Goal: Register for event/course

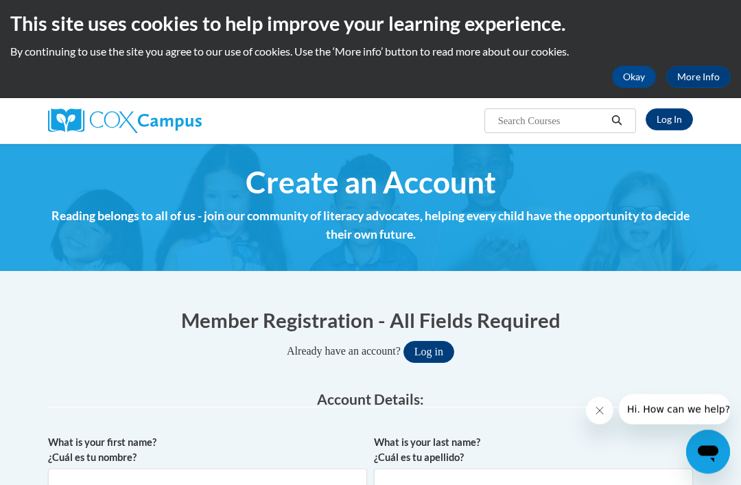
scroll to position [4, 0]
click at [673, 124] on link "Log In" at bounding box center [669, 119] width 47 height 22
click at [65, 469] on input "What is your first name? ¿Cuál es tu nombre?" at bounding box center [207, 485] width 319 height 32
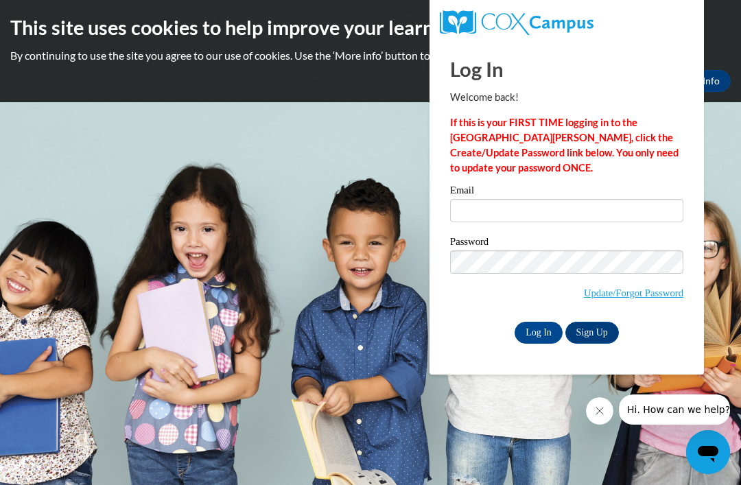
click at [595, 338] on link "Sign Up" at bounding box center [593, 333] width 54 height 22
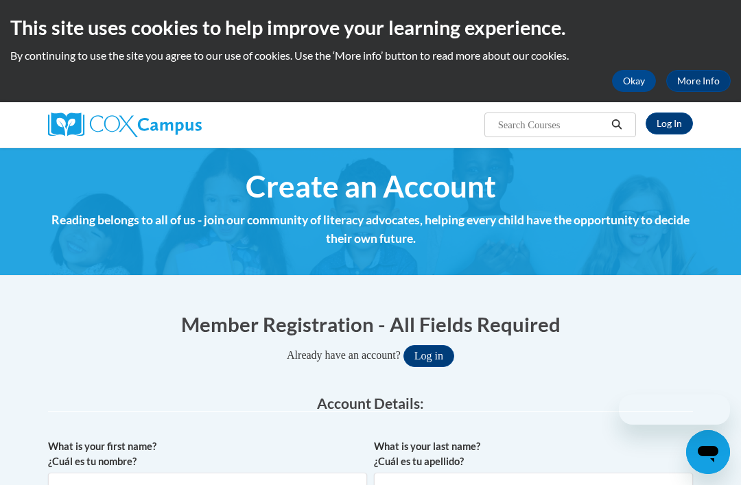
click at [557, 133] on input "Search..." at bounding box center [552, 125] width 110 height 16
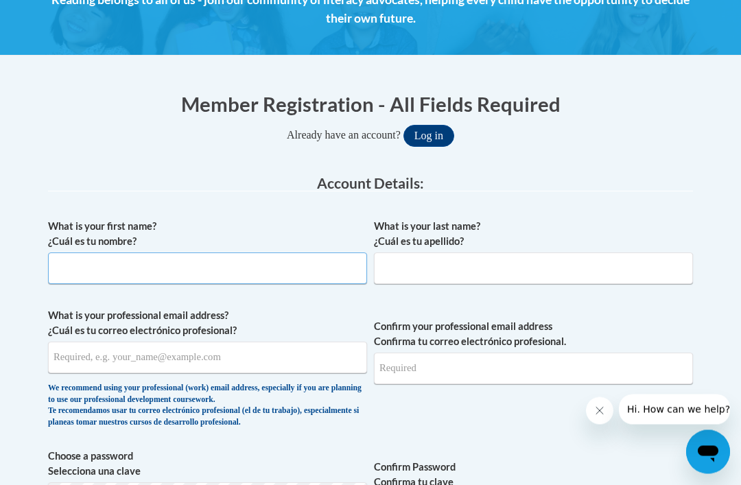
click at [76, 266] on input "What is your first name? ¿Cuál es tu nombre?" at bounding box center [207, 269] width 319 height 32
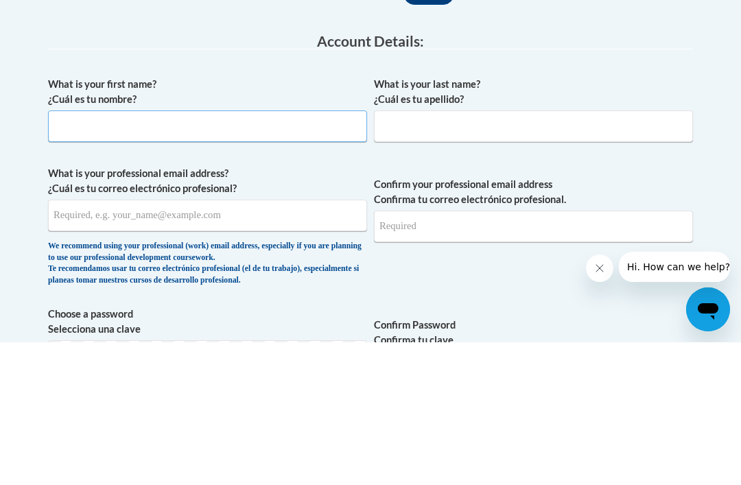
type input "Crystal"
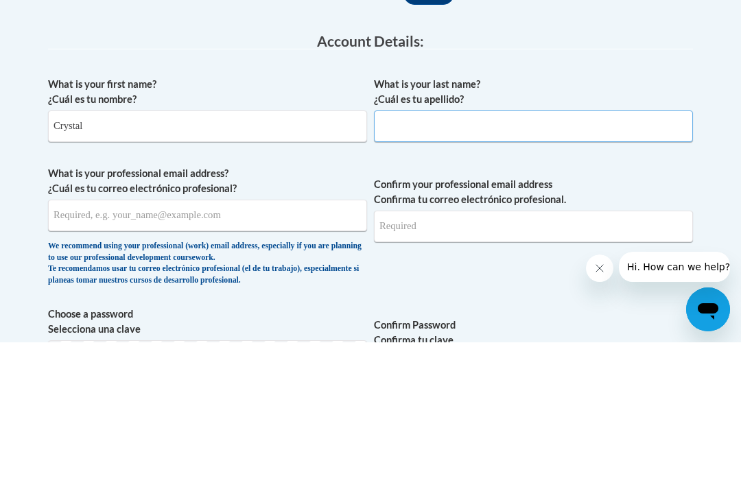
click at [520, 253] on input "What is your last name? ¿Cuál es tu apellido?" at bounding box center [533, 269] width 319 height 32
type input "Hutchison"
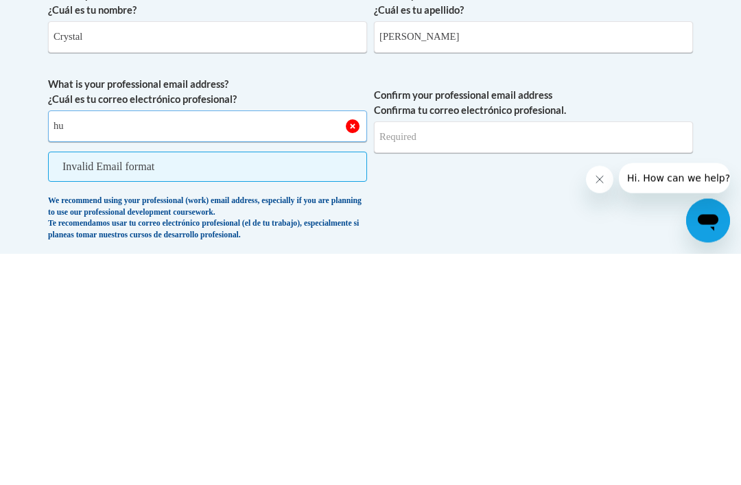
type input "h"
type input "crystlizabethh@gmail.com"
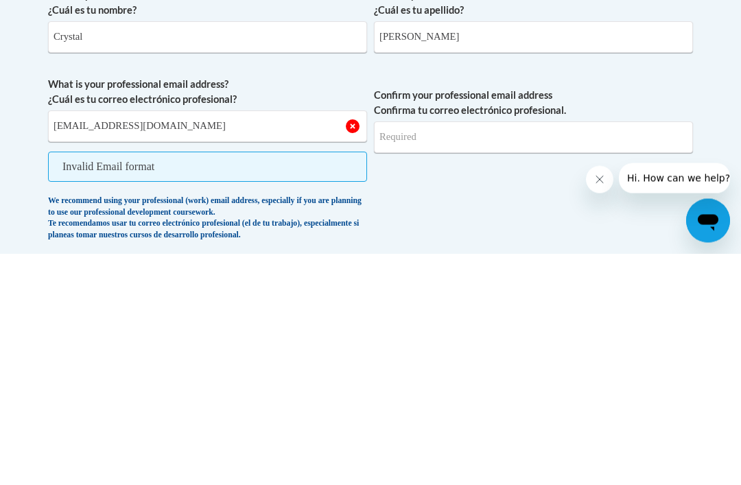
click at [550, 354] on input "Confirm your professional email address Confirma tu correo electrónico profesio…" at bounding box center [533, 370] width 319 height 32
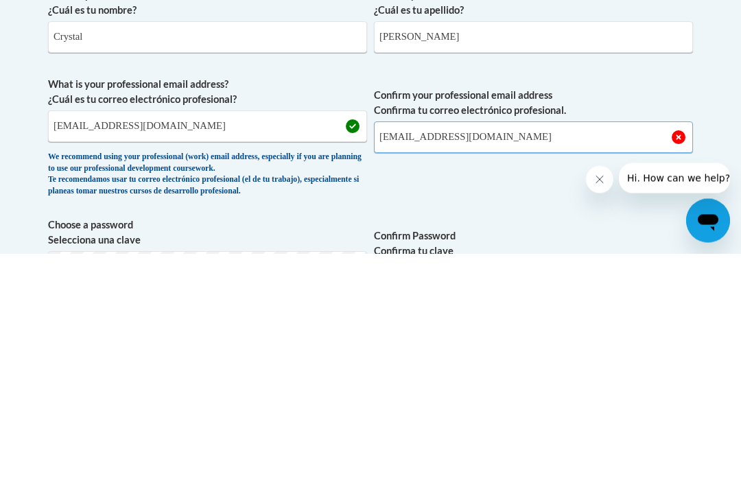
click at [461, 354] on input "crystlizabethh@hmail.com" at bounding box center [533, 370] width 319 height 32
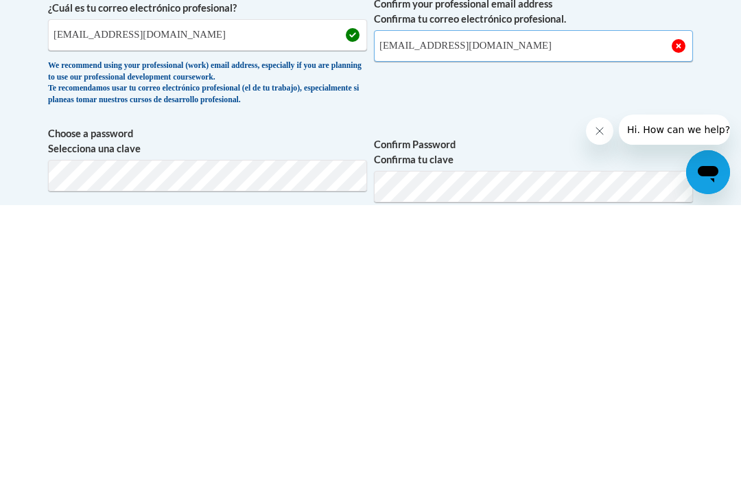
scroll to position [286, 0]
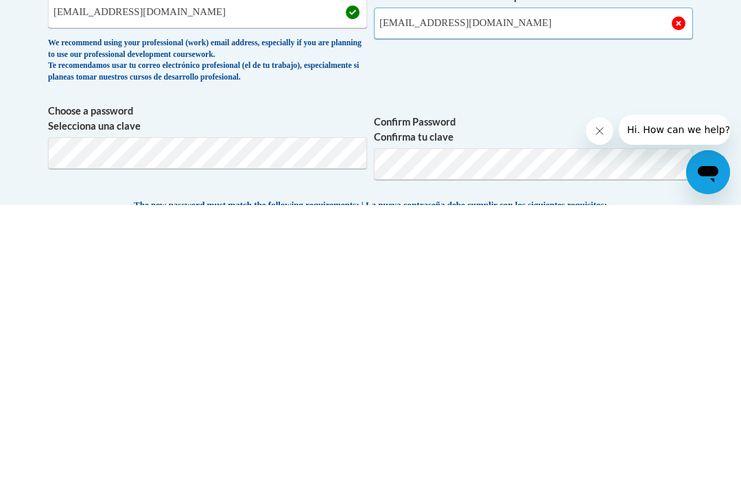
type input "crystlizabethh@gmail.com"
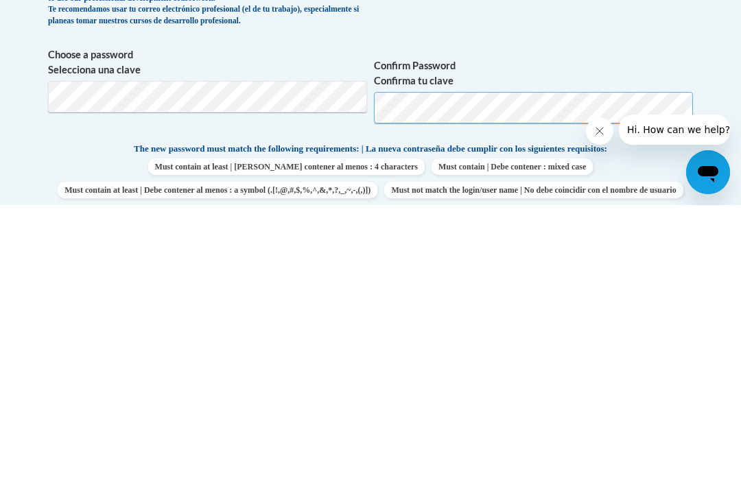
scroll to position [344, 0]
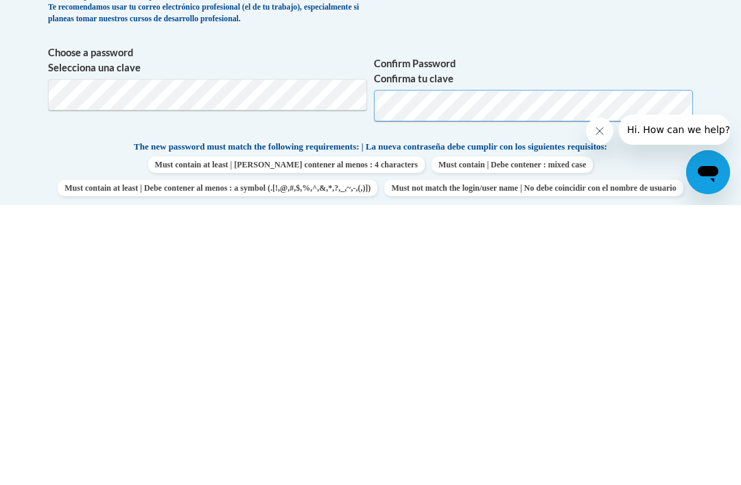
click at [428, 1] on button "Log in" at bounding box center [429, 12] width 51 height 22
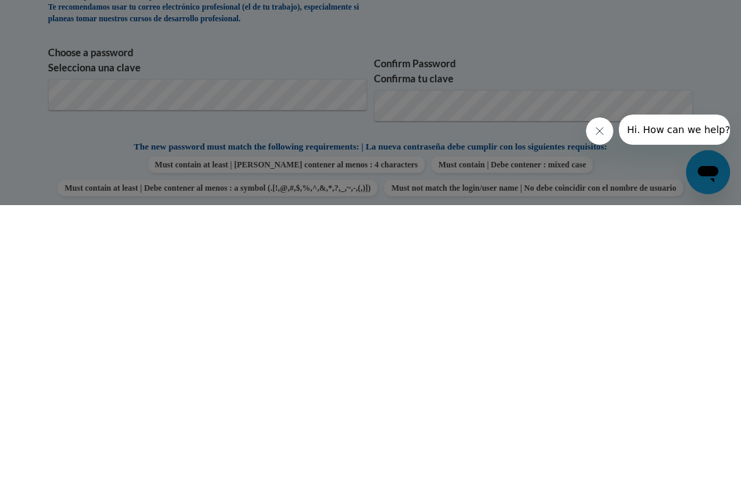
scroll to position [624, 0]
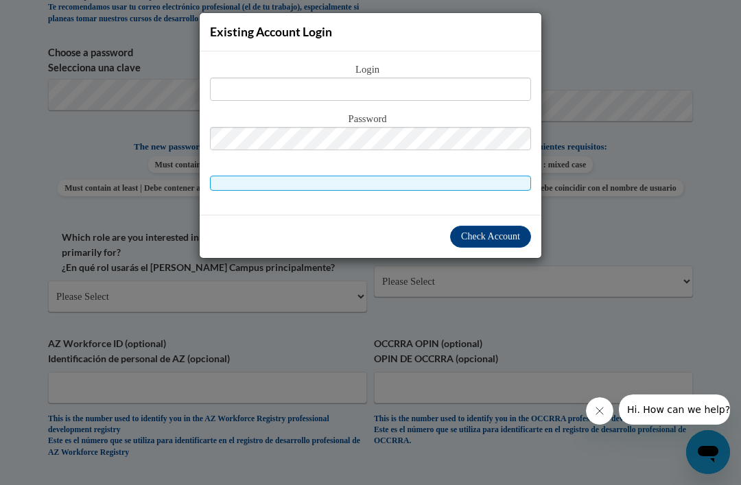
click at [629, 60] on div "Existing Account Login Login Password" at bounding box center [370, 242] width 741 height 485
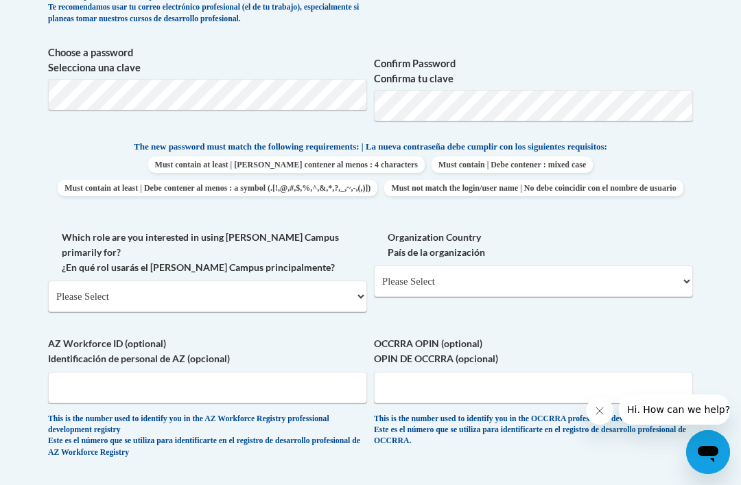
click at [73, 281] on select "Please Select College/University | Colegio/Universidad Community/Nonprofit Part…" at bounding box center [207, 297] width 319 height 32
select select "fbf2d438-af2f-41f8-98f1-81c410e29de3"
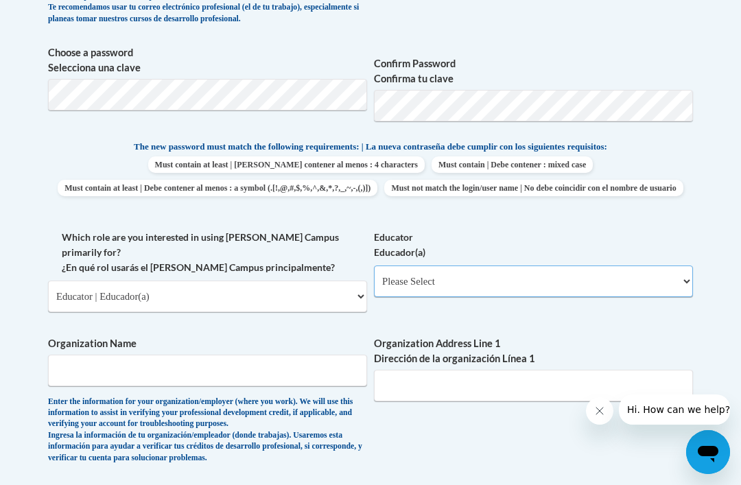
click at [658, 275] on select "Please Select Early Learning/Daycare Teacher/Family Home Care Provider | Maestr…" at bounding box center [533, 282] width 319 height 32
select select "5e2af403-4f2c-4e49-a02f-103e55d7b75b"
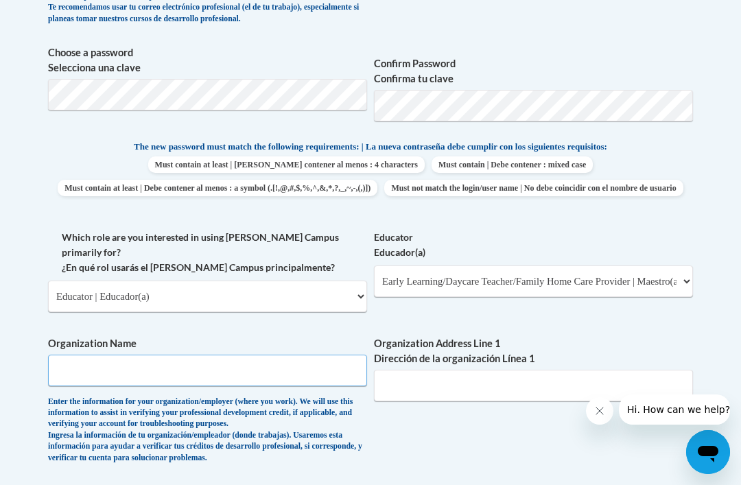
click at [126, 355] on input "Organization Name" at bounding box center [207, 371] width 319 height 32
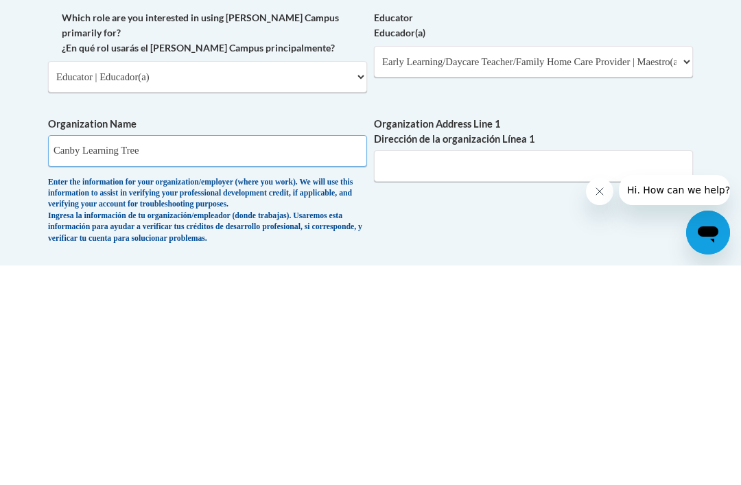
type input "Canby Learning Tree"
click at [594, 370] on input "Organization Address Line 1 Dirección de la organización Línea 1" at bounding box center [533, 386] width 319 height 32
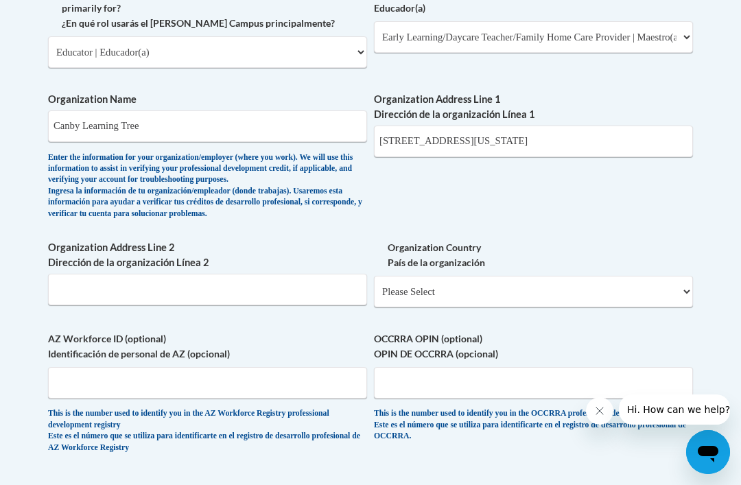
scroll to position [868, 0]
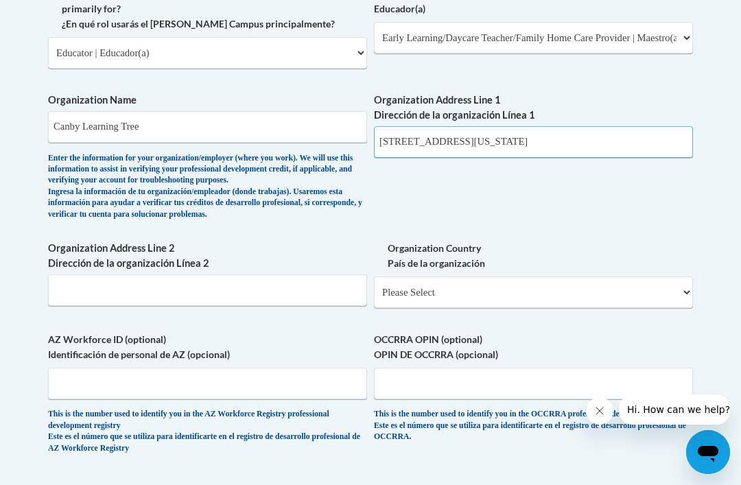
type input "1105 S Elm St, Canby Oregon"
click at [667, 277] on select "Please Select United States | Estados Unidos Outside of the United States | Fue…" at bounding box center [533, 293] width 319 height 32
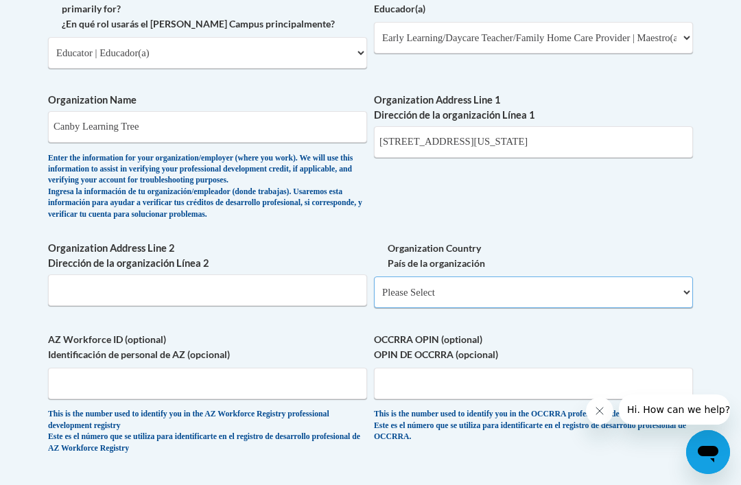
select select "ad49bcad-a171-4b2e-b99c-48b446064914"
select select
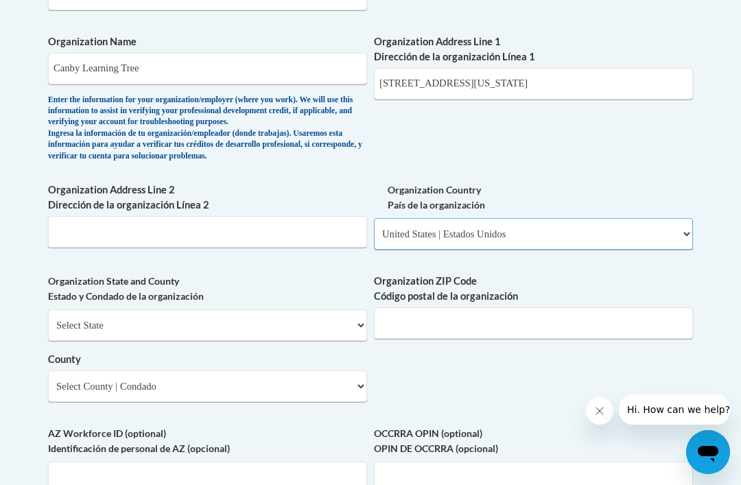
scroll to position [928, 0]
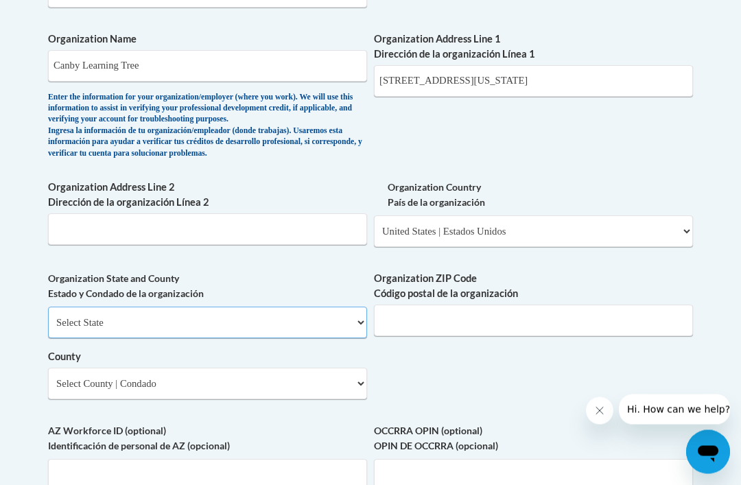
click at [342, 308] on select "Select State Alabama Alaska Arizona Arkansas California Colorado Connecticut De…" at bounding box center [207, 324] width 319 height 32
select select "Oregon"
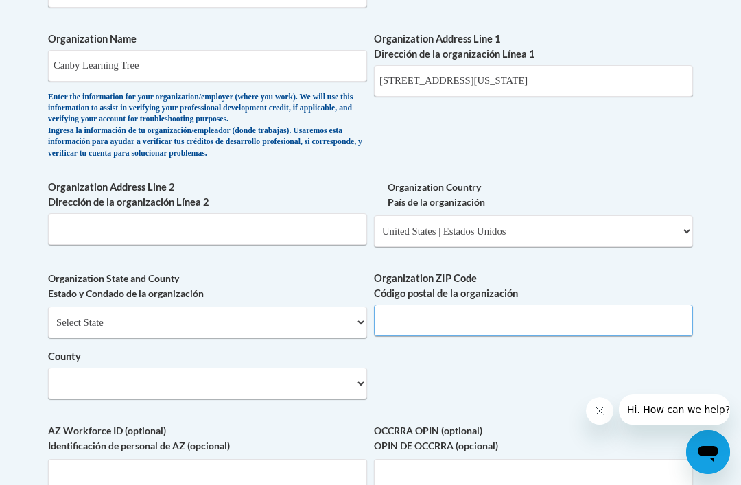
click at [511, 305] on input "Organization ZIP Code Código postal de la organización" at bounding box center [533, 321] width 319 height 32
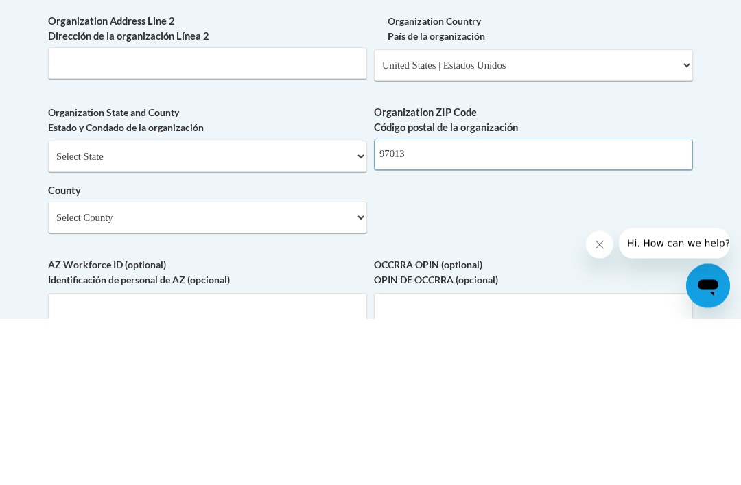
type input "97013"
click at [95, 369] on select "Select County Baker Benton Clackamas Clatsop Columbia Coos Crook Curry Deschute…" at bounding box center [207, 385] width 319 height 32
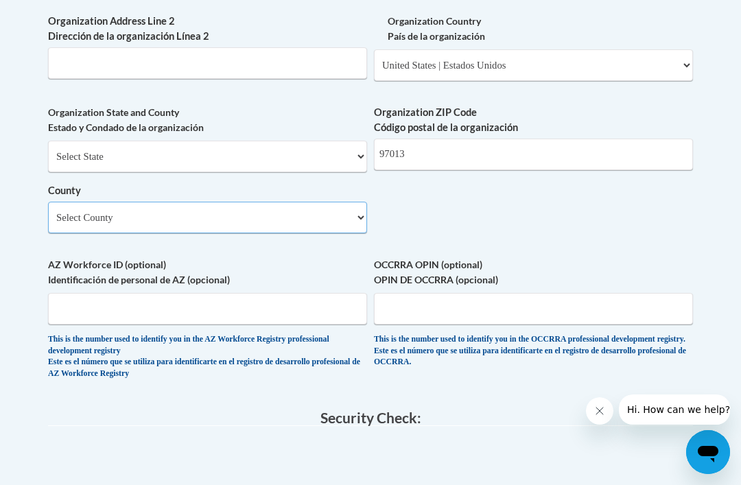
select select "Clackamas"
click at [656, 293] on input "OCCRRA OPIN (optional) OPIN DE OCCRRA (opcional)" at bounding box center [533, 309] width 319 height 32
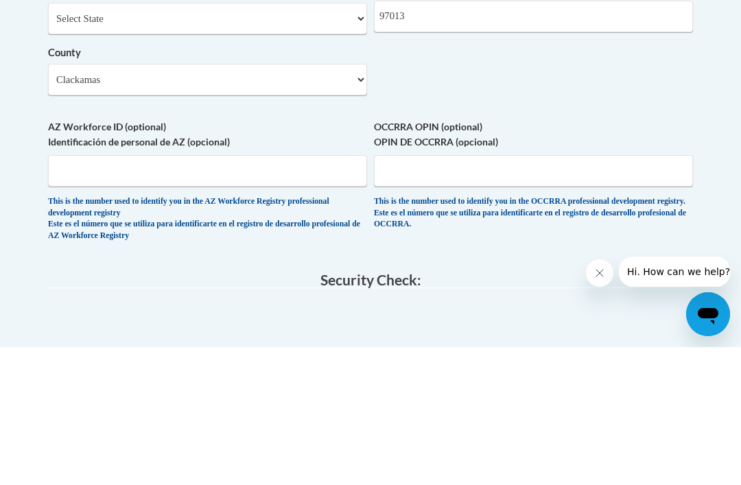
scroll to position [1233, 0]
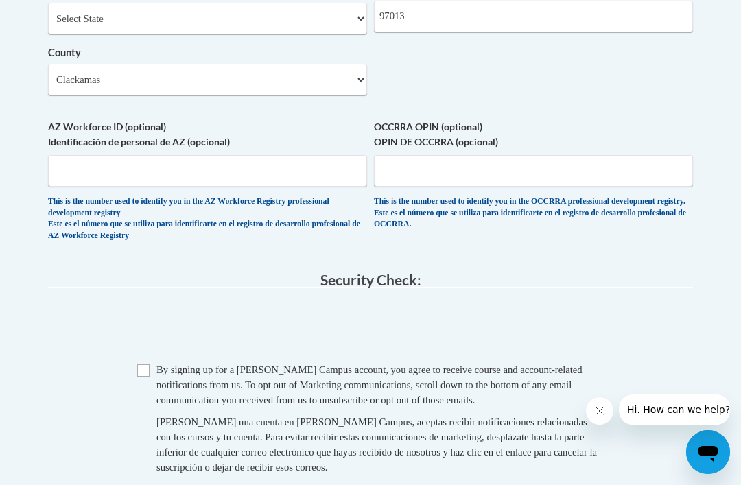
click at [144, 364] on input "Checkbox" at bounding box center [143, 370] width 12 height 12
checkbox input "true"
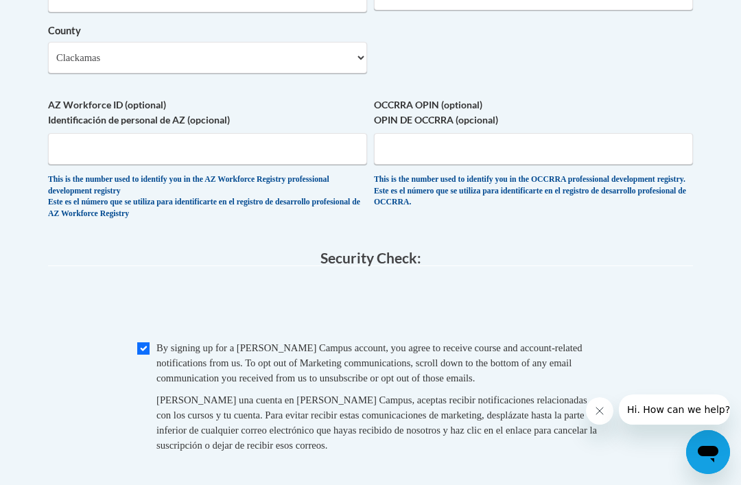
scroll to position [1255, 0]
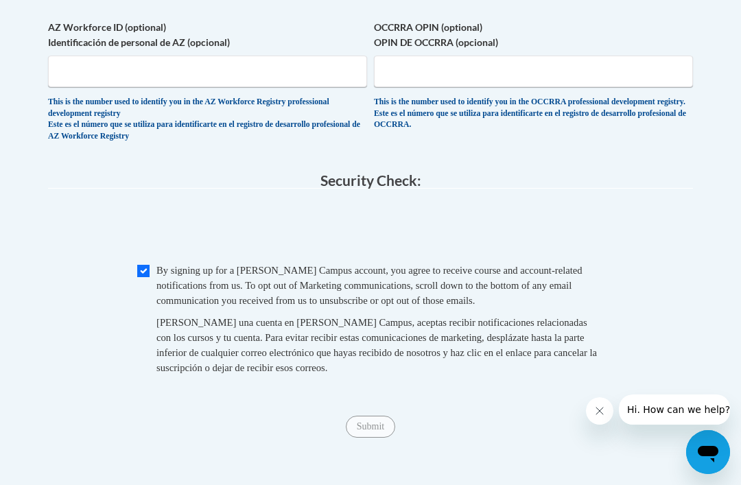
scroll to position [1334, 0]
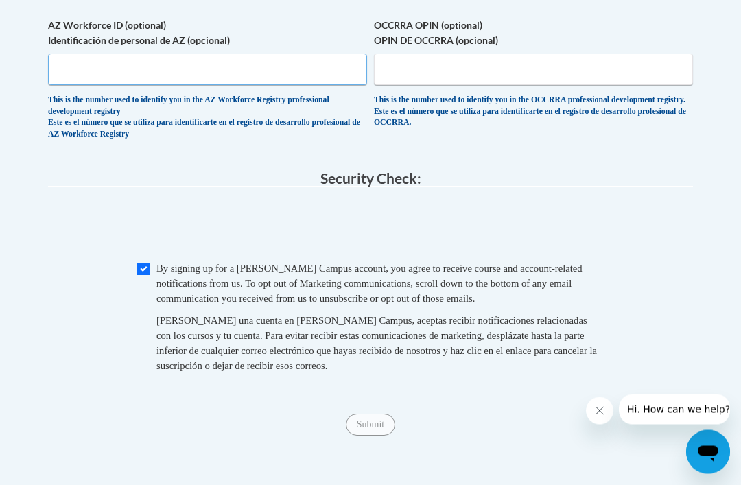
click at [65, 54] on input "AZ Workforce ID (optional) Identificación de personal de AZ (opcional)" at bounding box center [207, 70] width 319 height 32
type input "2"
click at [583, 54] on input "OCCRRA OPIN (optional) OPIN DE OCCRRA (opcional)" at bounding box center [533, 70] width 319 height 32
type input "2"
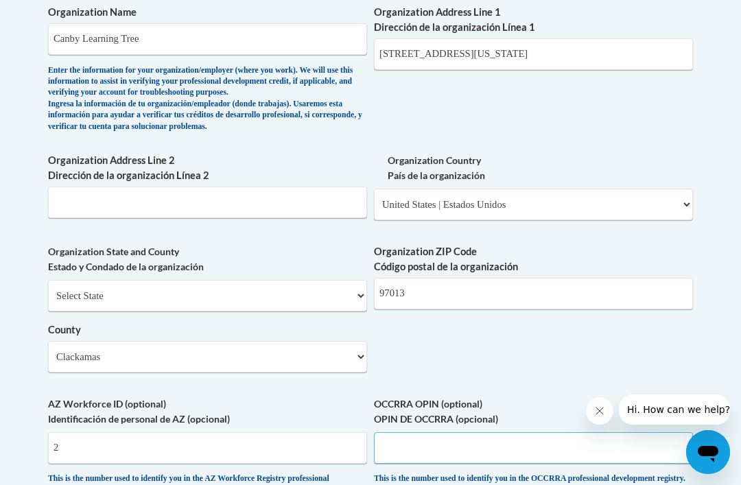
scroll to position [974, 0]
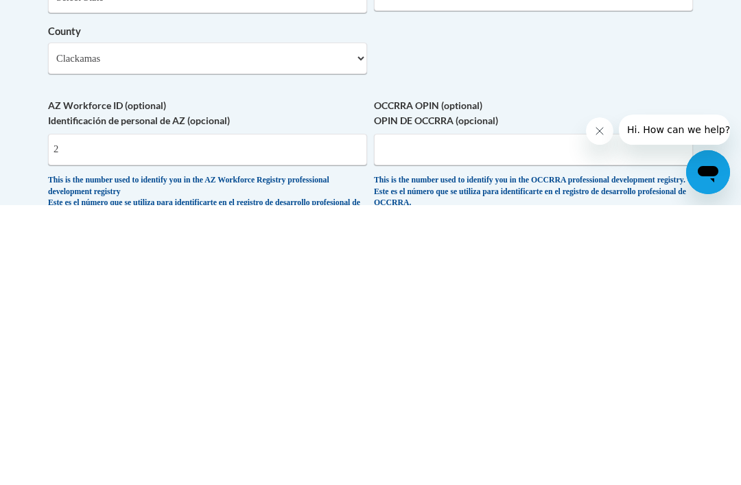
click at [78, 414] on input "2" at bounding box center [207, 430] width 319 height 32
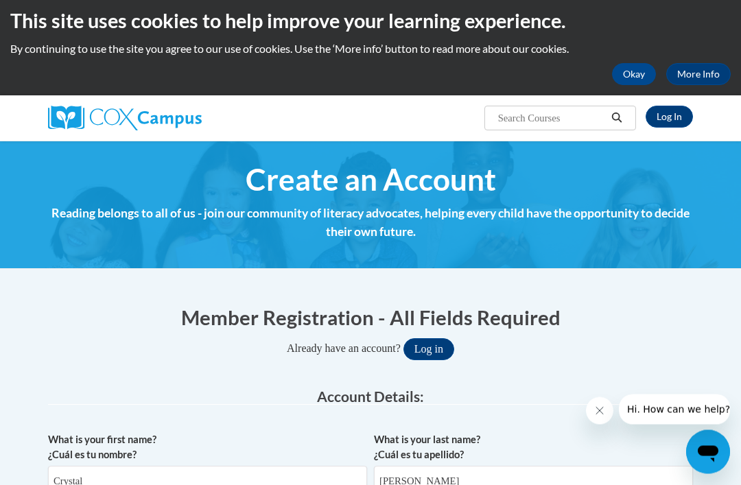
scroll to position [7, 0]
click at [106, 115] on img at bounding box center [125, 118] width 154 height 25
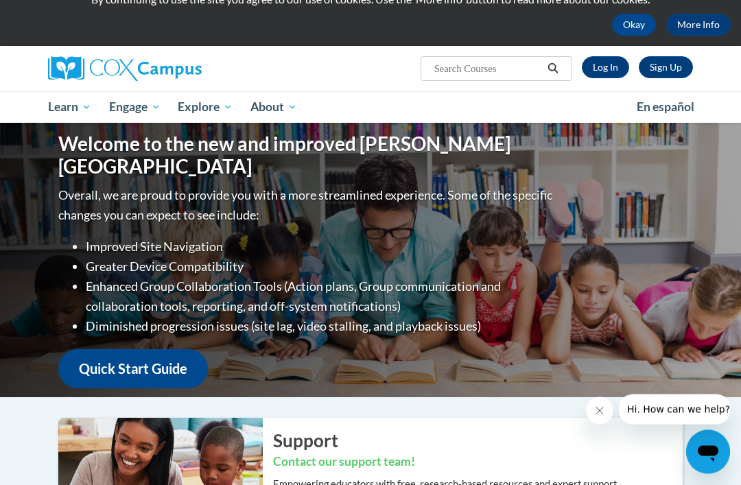
scroll to position [47, 0]
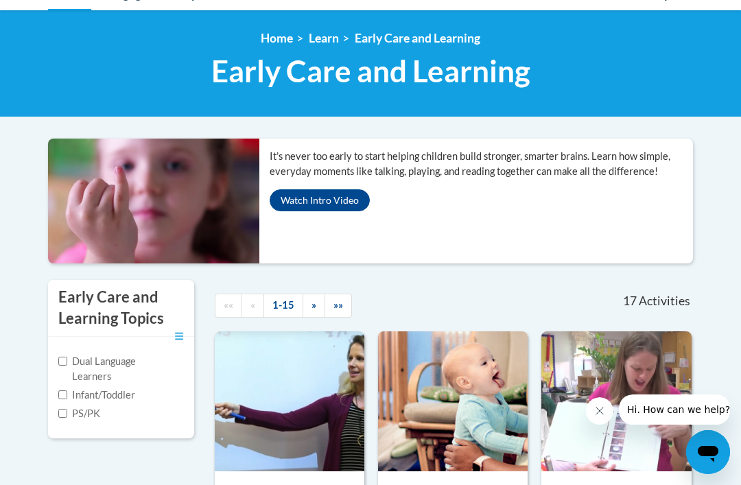
scroll to position [170, 0]
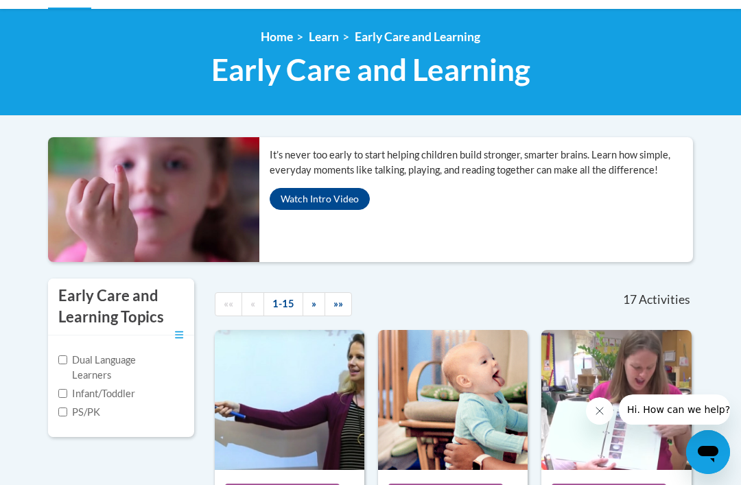
click at [298, 202] on button "Watch Intro Video" at bounding box center [320, 199] width 100 height 22
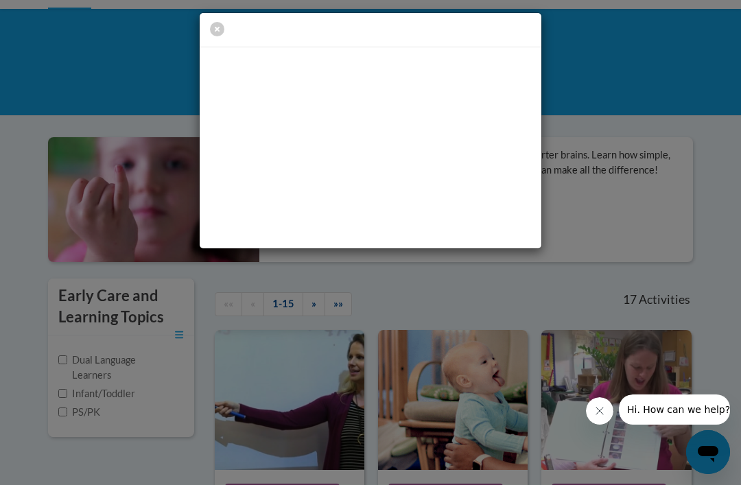
click at [693, 209] on div at bounding box center [370, 131] width 741 height 262
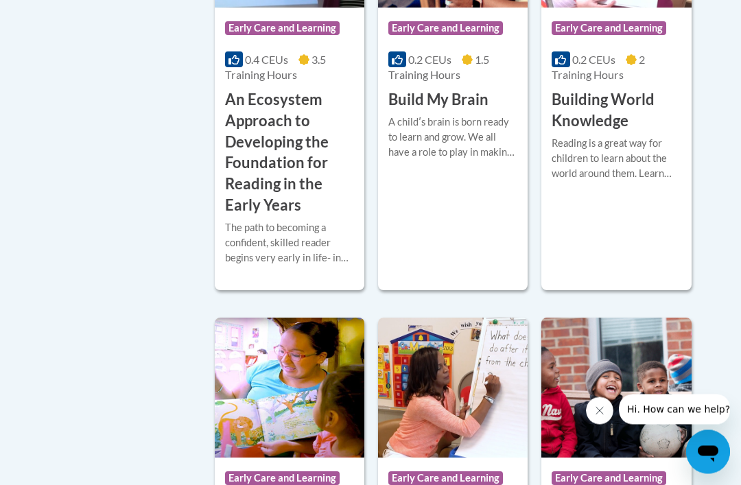
scroll to position [638, 0]
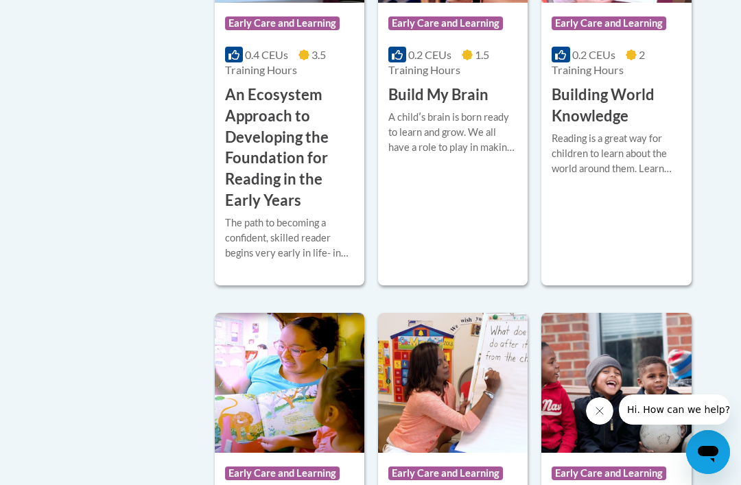
click at [294, 211] on h3 "An Ecosystem Approach to Developing the Foundation for Reading in the Early Yea…" at bounding box center [289, 147] width 129 height 127
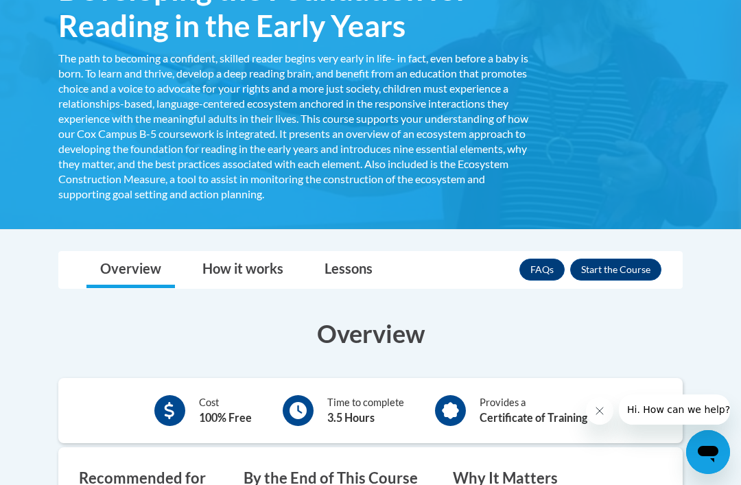
scroll to position [308, 0]
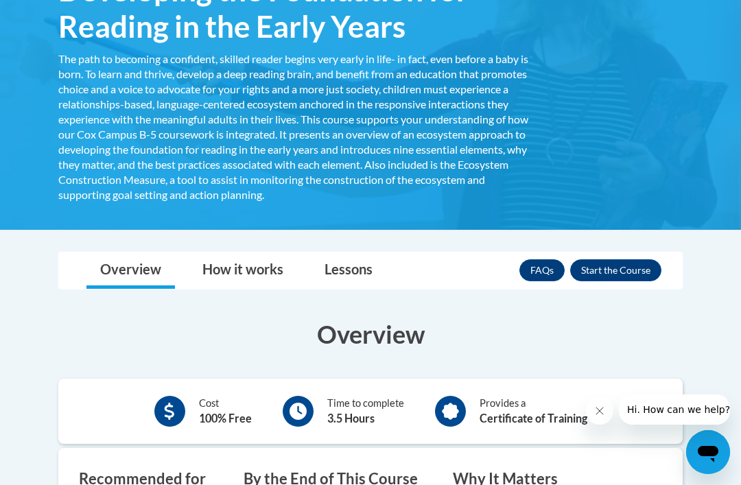
click at [624, 269] on button "Enroll" at bounding box center [615, 270] width 91 height 22
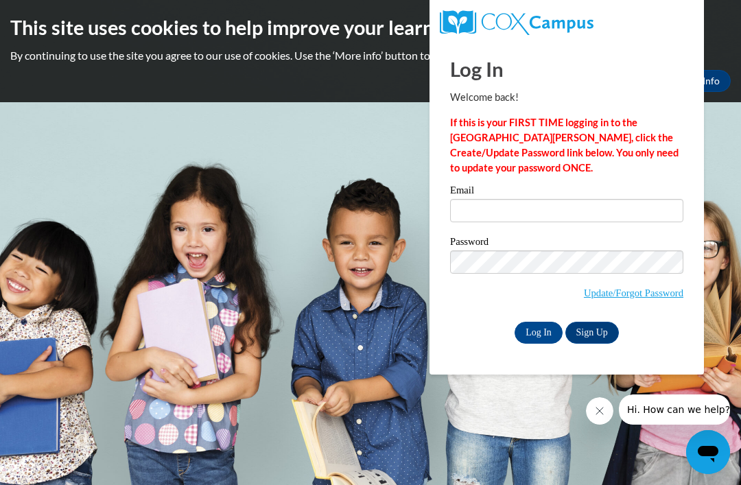
click at [597, 329] on link "Sign Up" at bounding box center [593, 333] width 54 height 22
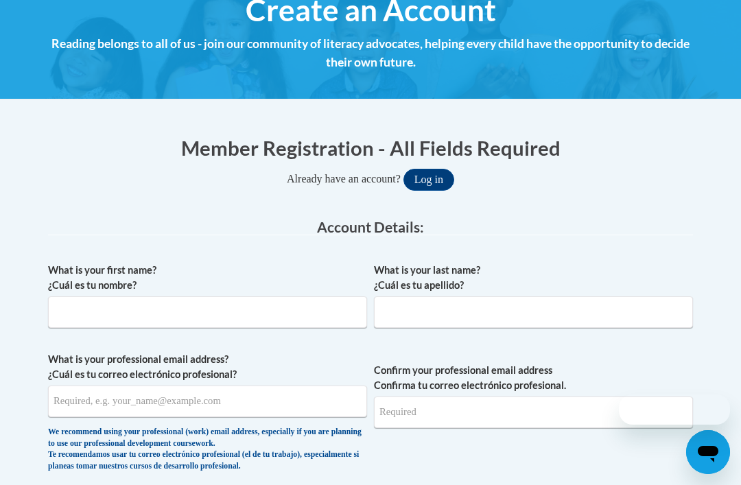
scroll to position [198, 0]
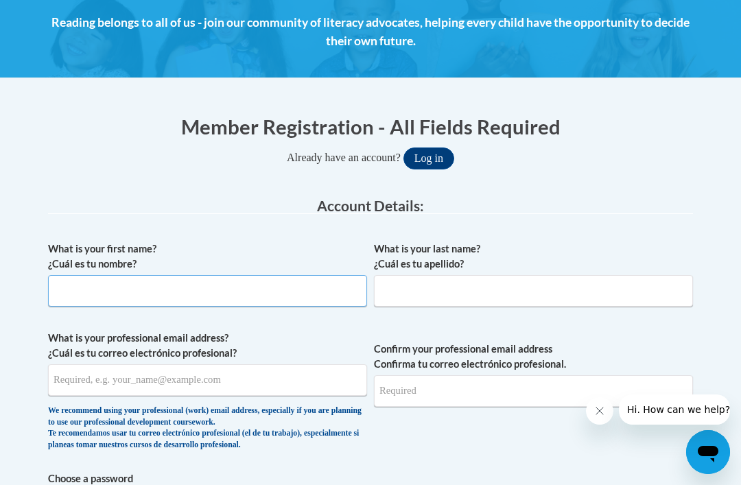
click at [96, 305] on input "What is your first name? ¿Cuál es tu nombre?" at bounding box center [207, 291] width 319 height 32
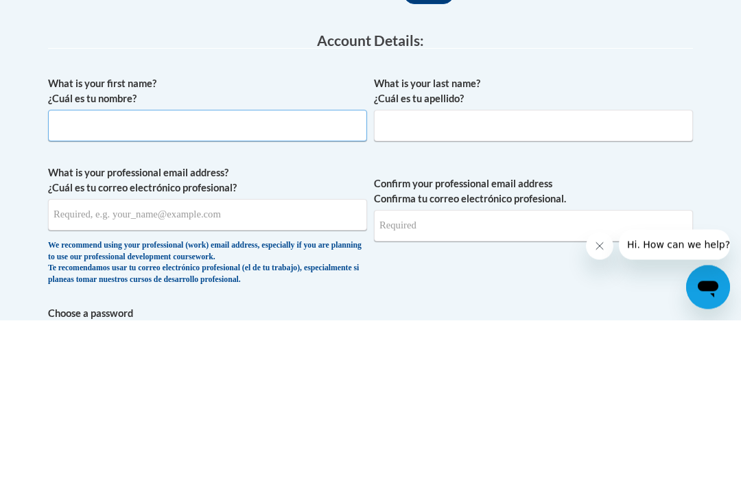
type input "Crystal"
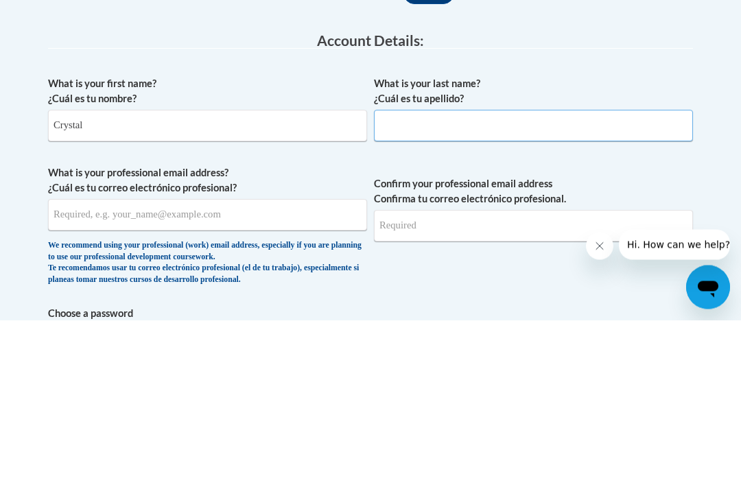
type input "Hutchison"
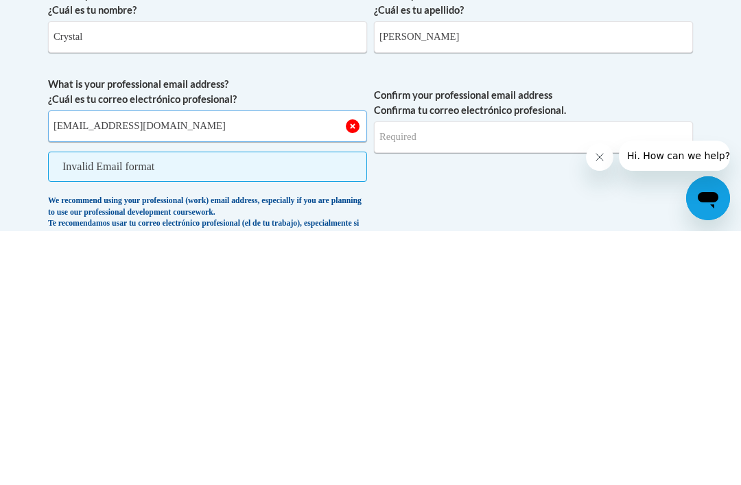
type input "crystlizabethh@gmail.com"
click at [553, 375] on input "Confirm your professional email address Confirma tu correo electrónico profesio…" at bounding box center [533, 391] width 319 height 32
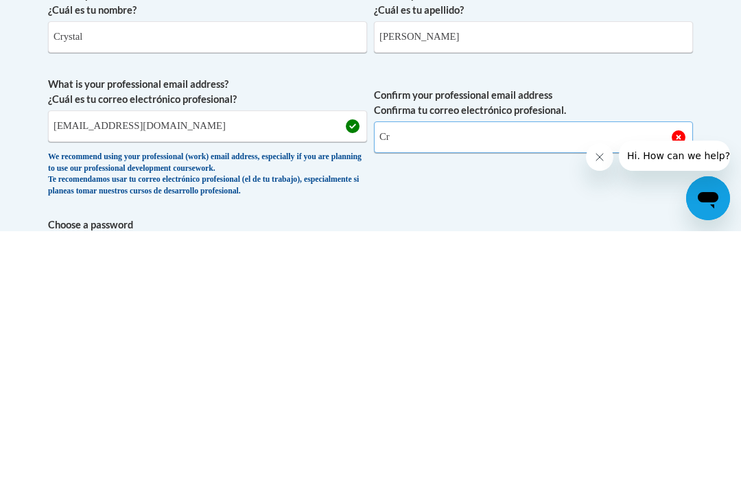
type input "C"
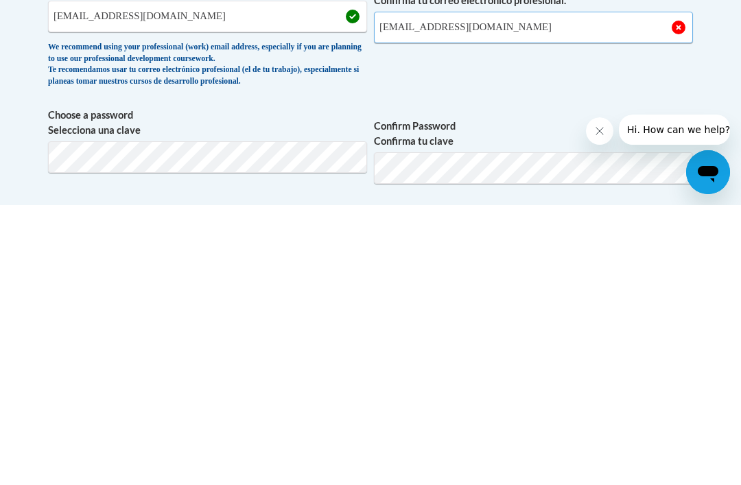
scroll to position [292, 0]
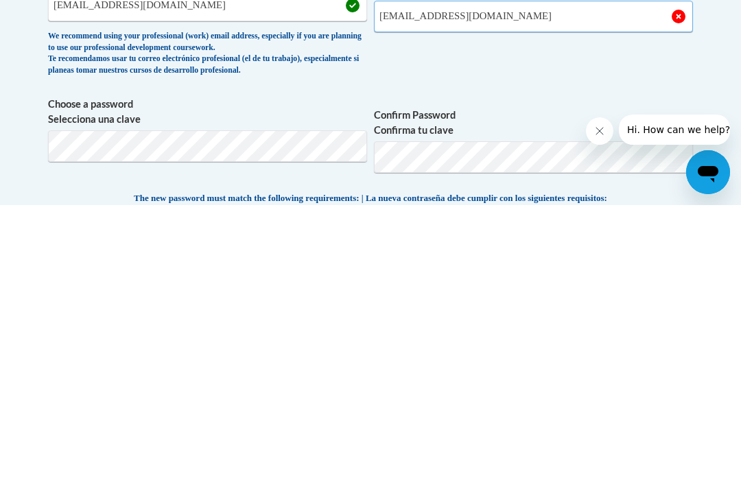
type input "crystlizabethh@gmail.com"
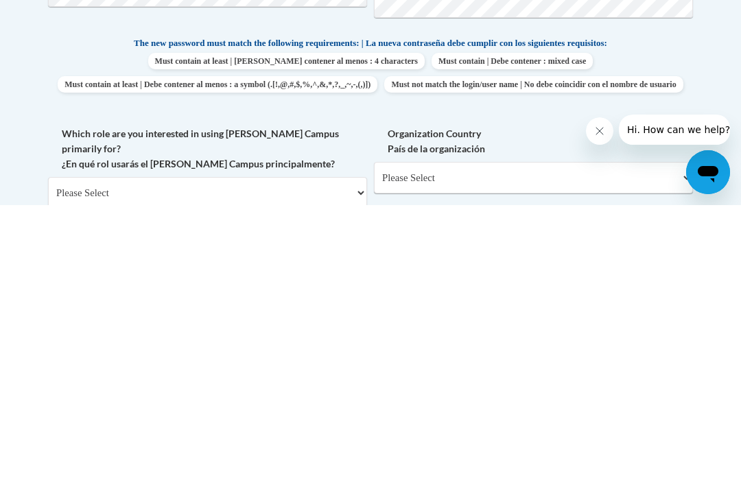
scroll to position [728, 0]
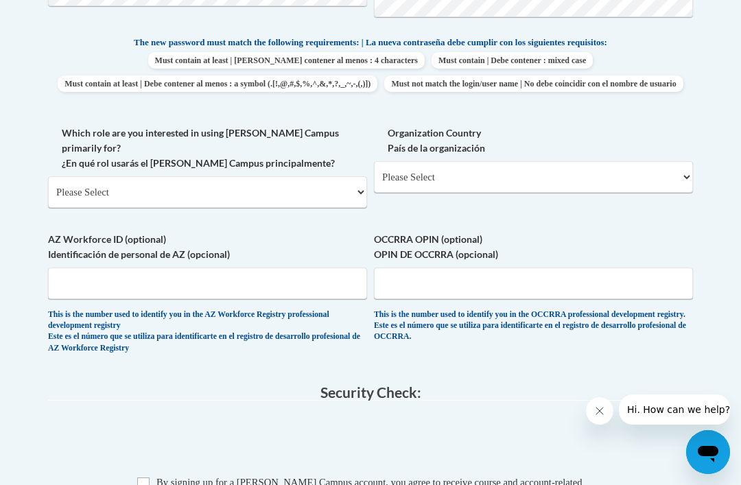
click at [67, 153] on label "Which role are you interested in using Cox Campus primarily for? ¿En qué rol us…" at bounding box center [207, 148] width 319 height 45
click at [67, 176] on select "Please Select College/University | Colegio/Universidad Community/Nonprofit Part…" at bounding box center [207, 192] width 319 height 32
select select "fbf2d438-af2f-41f8-98f1-81c410e29de3"
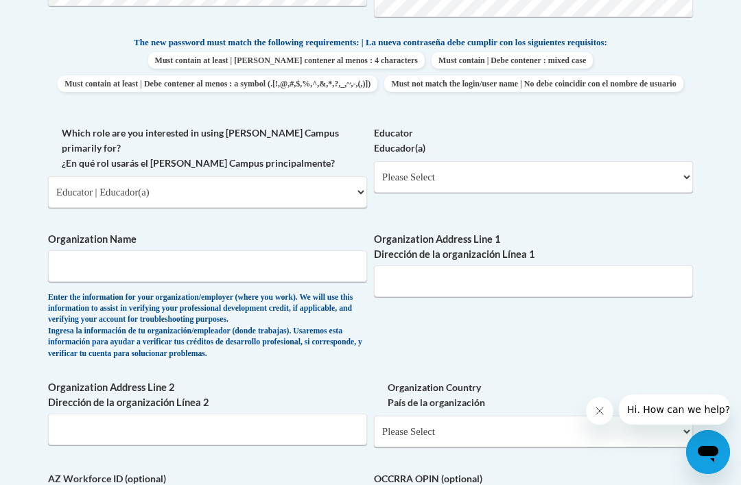
click at [500, 166] on select "Please Select Early Learning/Daycare Teacher/Family Home Care Provider | Maestr…" at bounding box center [533, 177] width 319 height 32
select select "5e2af403-4f2c-4e49-a02f-103e55d7b75b"
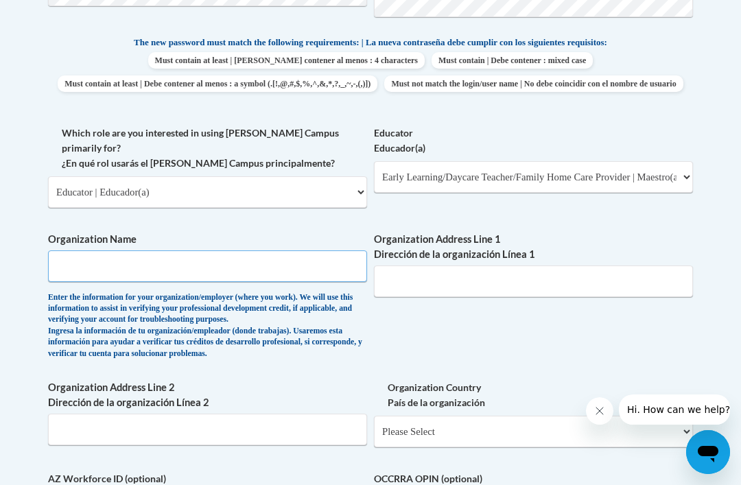
click at [326, 251] on input "Organization Name" at bounding box center [207, 267] width 319 height 32
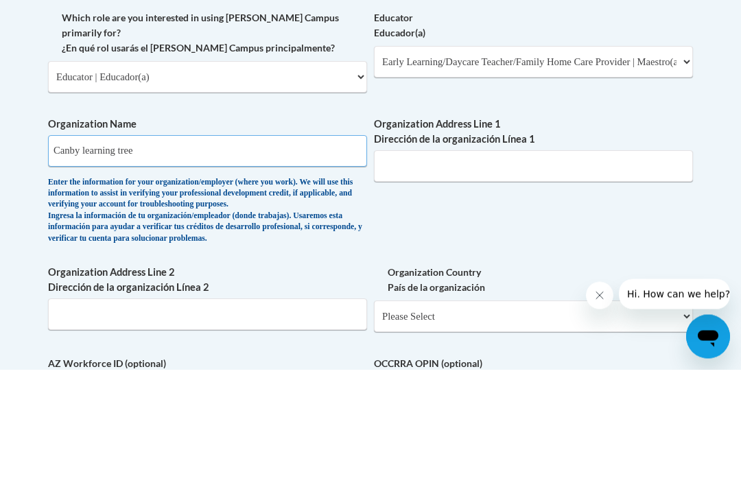
type input "Canby learning tree"
click at [489, 266] on input "Organization Address Line 1 Dirección de la organización Línea 1" at bounding box center [533, 282] width 319 height 32
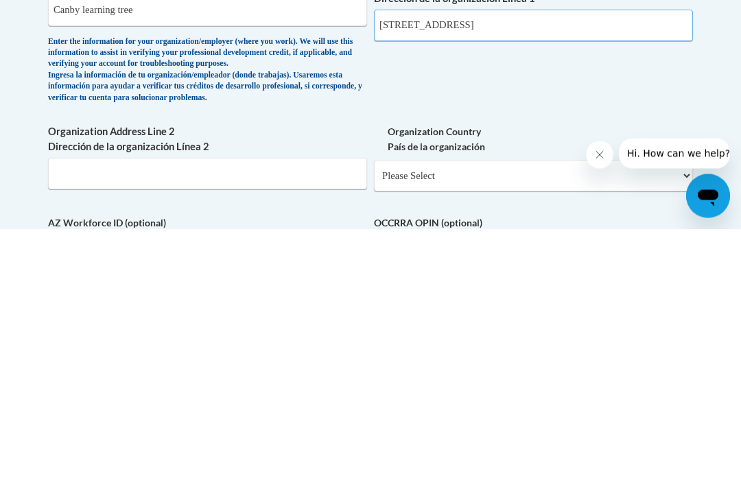
type input "1105 S Elm St"
click at [605, 417] on select "Please Select United States | Estados Unidos Outside of the United States | Fue…" at bounding box center [533, 433] width 319 height 32
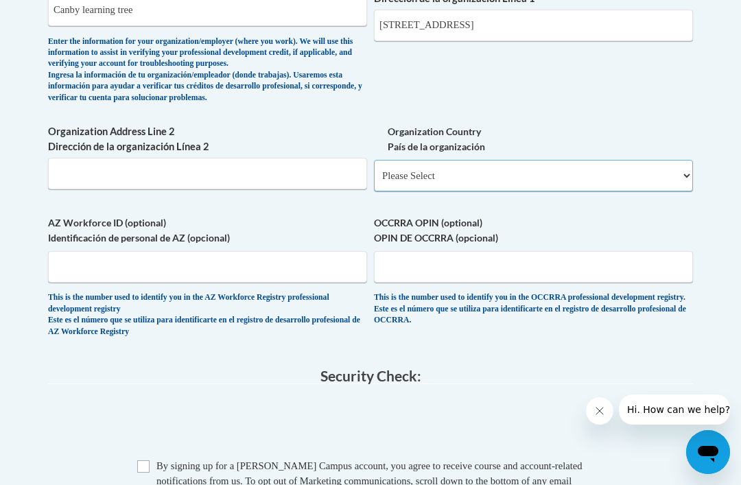
select select "ad49bcad-a171-4b2e-b99c-48b446064914"
select select
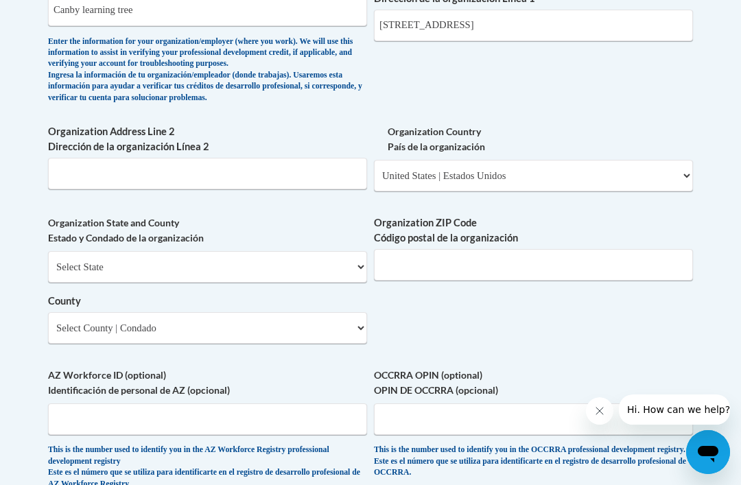
click at [68, 251] on select "Select State Alabama Alaska Arizona Arkansas California Colorado Connecticut De…" at bounding box center [207, 267] width 319 height 32
select select "Oregon"
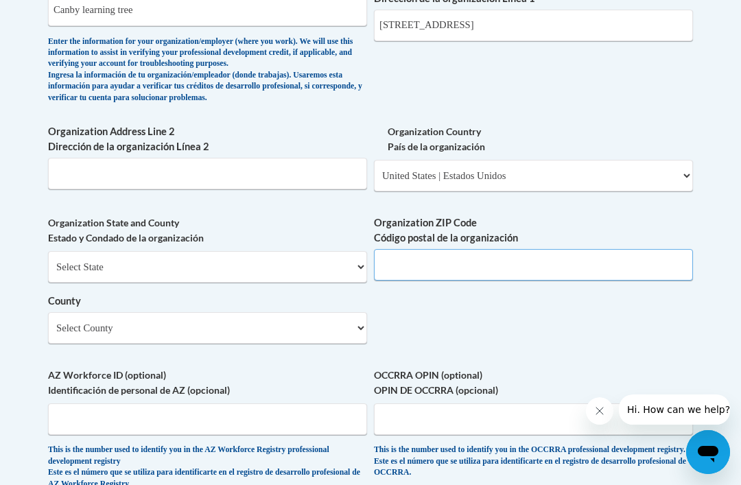
click at [486, 249] on input "Organization ZIP Code Código postal de la organización" at bounding box center [533, 265] width 319 height 32
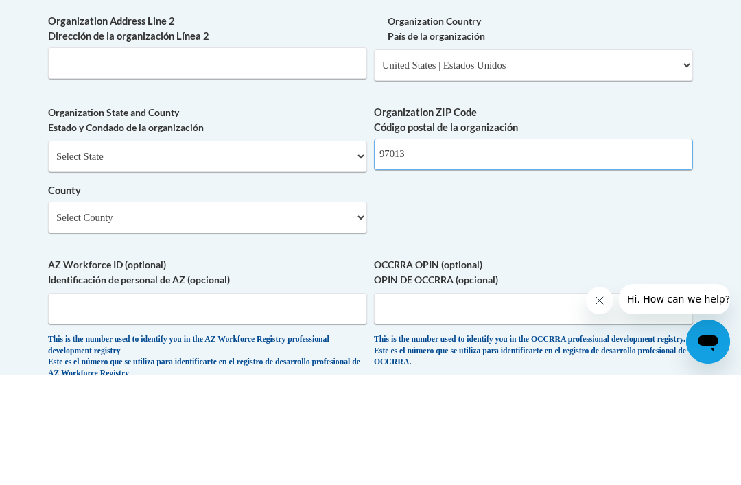
type input "97013"
click at [335, 312] on select "Select County Baker Benton Clackamas Clatsop Columbia Coos Crook Curry Deschute…" at bounding box center [207, 328] width 319 height 32
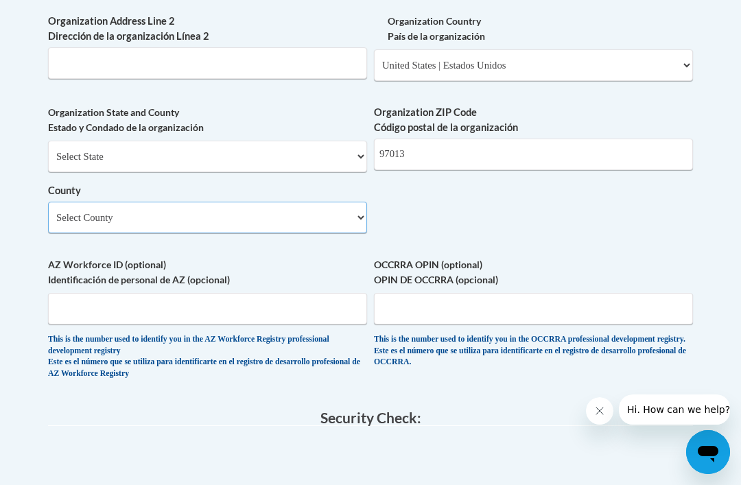
select select "Clackamas"
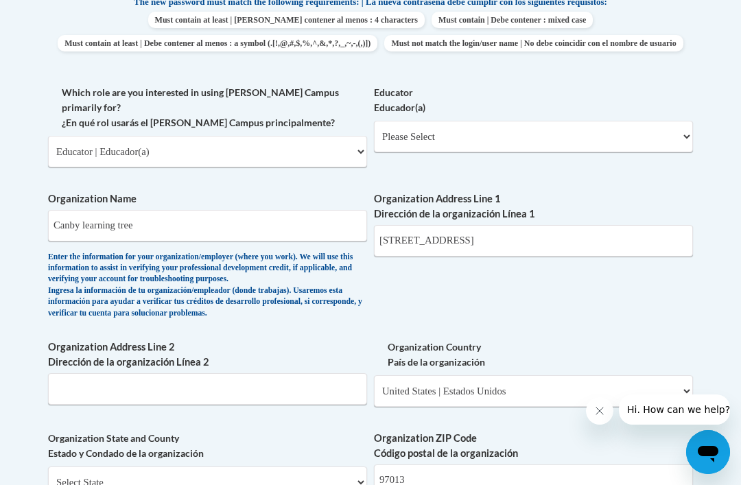
scroll to position [770, 0]
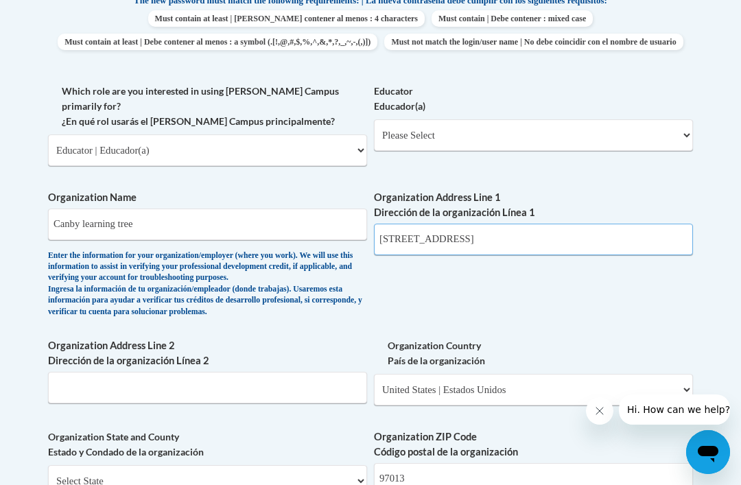
click at [586, 224] on input "1105 S Elm St" at bounding box center [533, 240] width 319 height 32
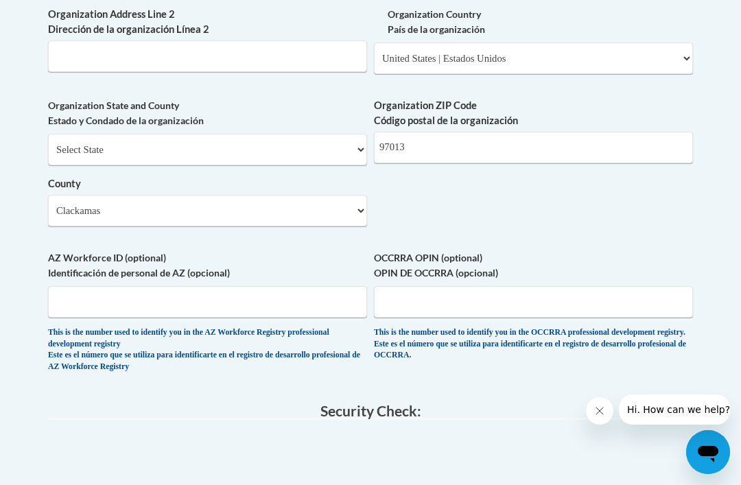
scroll to position [1099, 0]
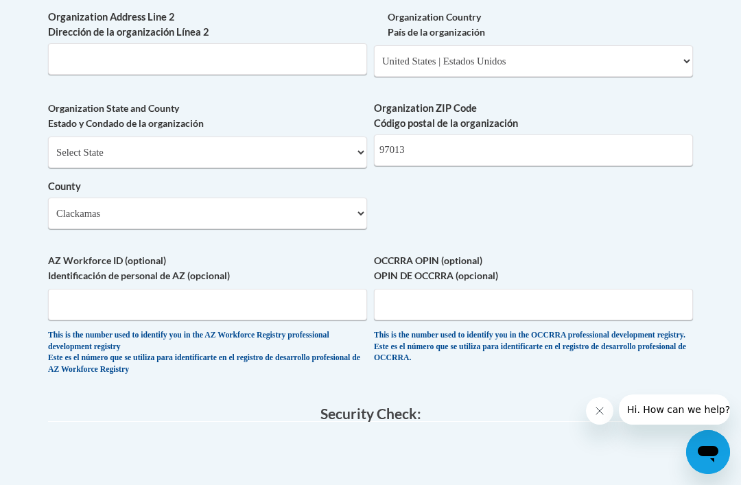
type input "1105 S Elm St, Canby OR"
click at [312, 289] on input "AZ Workforce ID (optional) Identificación de personal de AZ (opcional)" at bounding box center [207, 305] width 319 height 32
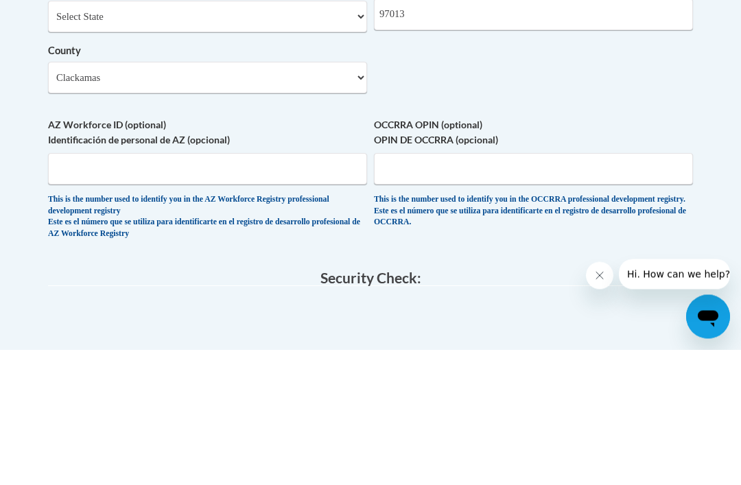
scroll to position [1235, 0]
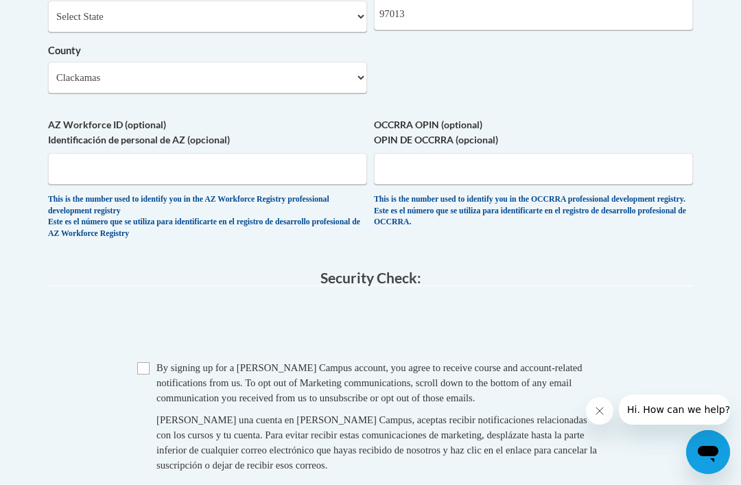
click at [143, 362] on input "Checkbox" at bounding box center [143, 368] width 12 height 12
checkbox input "true"
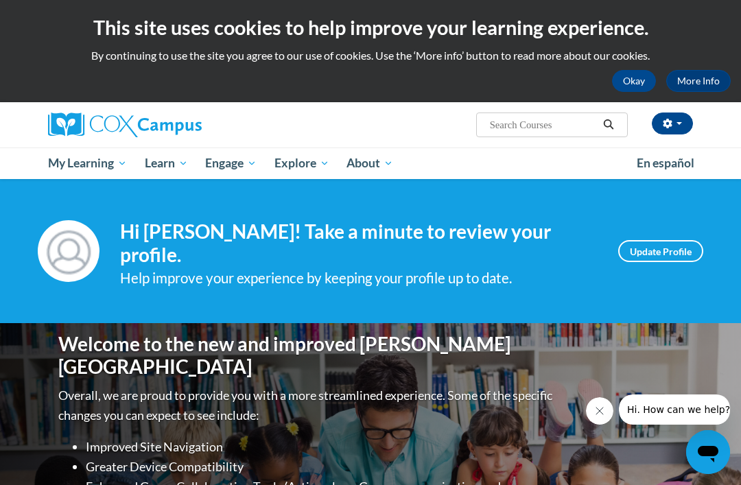
click at [0, 0] on link "Early Care and Learning" at bounding box center [0, 0] width 0 height 0
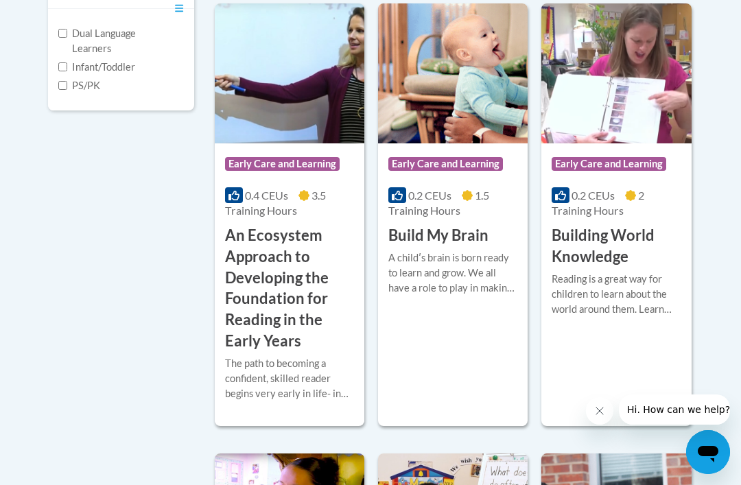
scroll to position [540, 0]
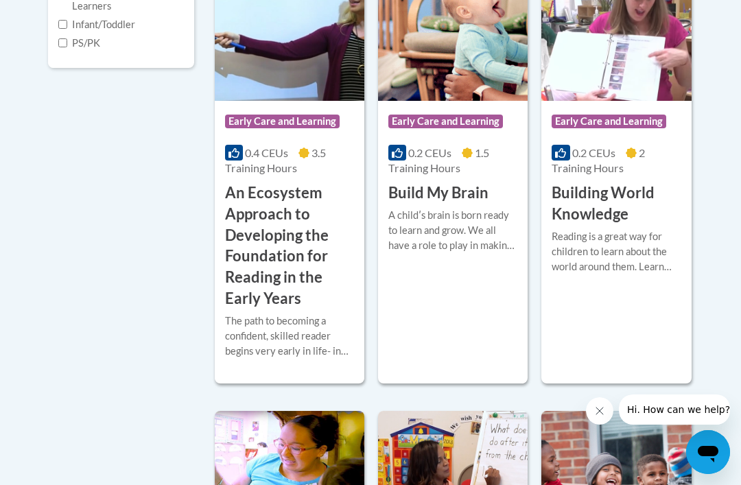
click at [296, 310] on h3 "An Ecosystem Approach to Developing the Foundation for Reading in the Early Yea…" at bounding box center [289, 246] width 129 height 127
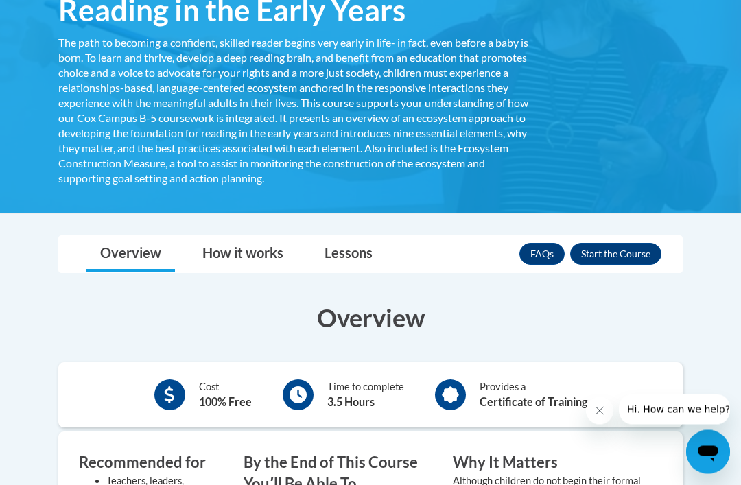
scroll to position [327, 0]
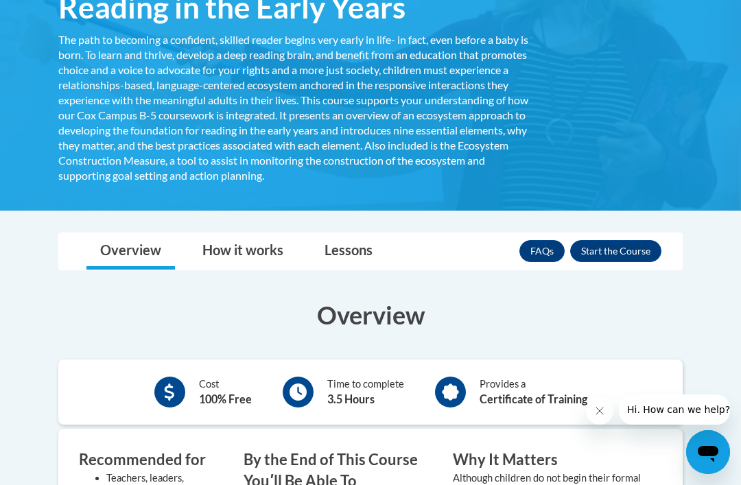
click at [620, 240] on button "Enroll" at bounding box center [615, 251] width 91 height 22
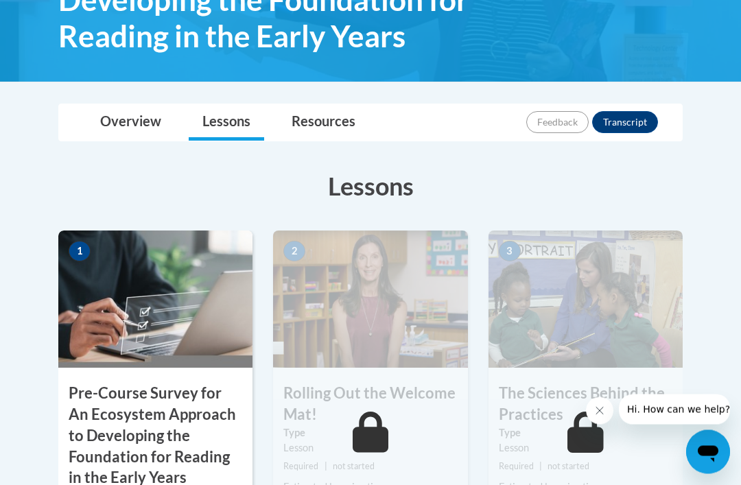
scroll to position [304, 0]
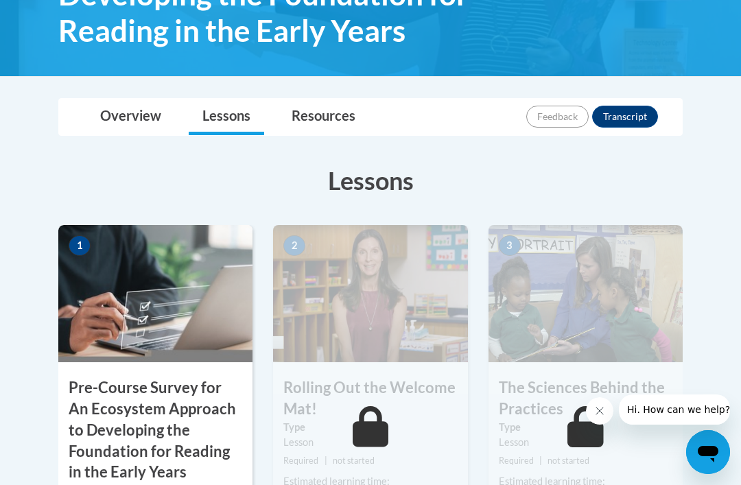
click at [132, 382] on h3 "Pre-Course Survey for An Ecosystem Approach to Developing the Foundation for Re…" at bounding box center [155, 431] width 194 height 106
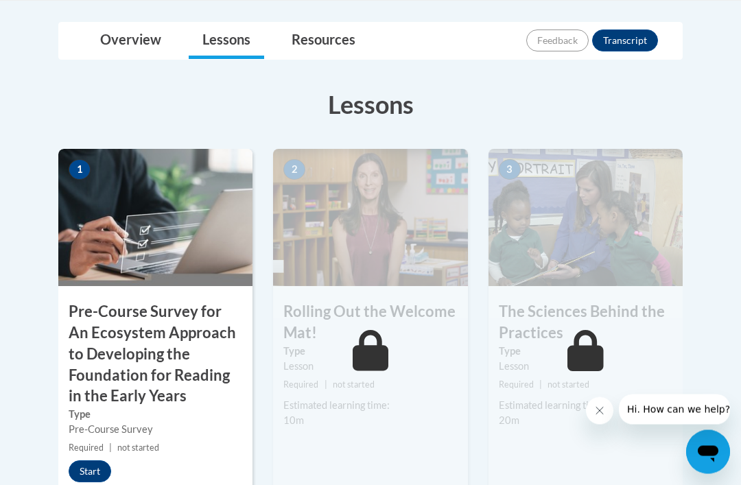
scroll to position [380, 0]
click at [87, 463] on button "Start" at bounding box center [90, 472] width 43 height 22
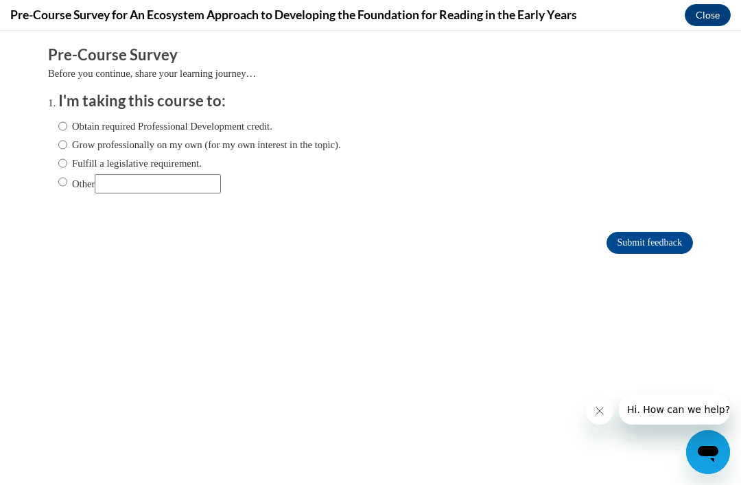
scroll to position [0, 0]
click at [65, 127] on input "Obtain required Professional Development credit." at bounding box center [62, 126] width 9 height 15
radio input "true"
click at [640, 243] on input "Submit feedback" at bounding box center [650, 243] width 86 height 22
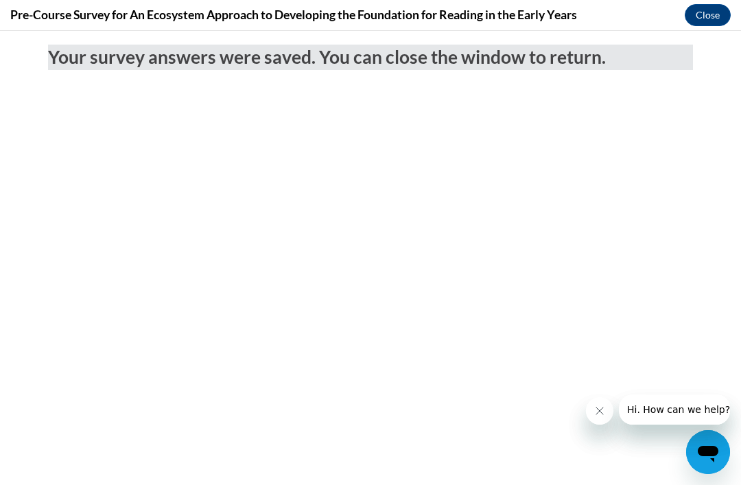
scroll to position [194, 0]
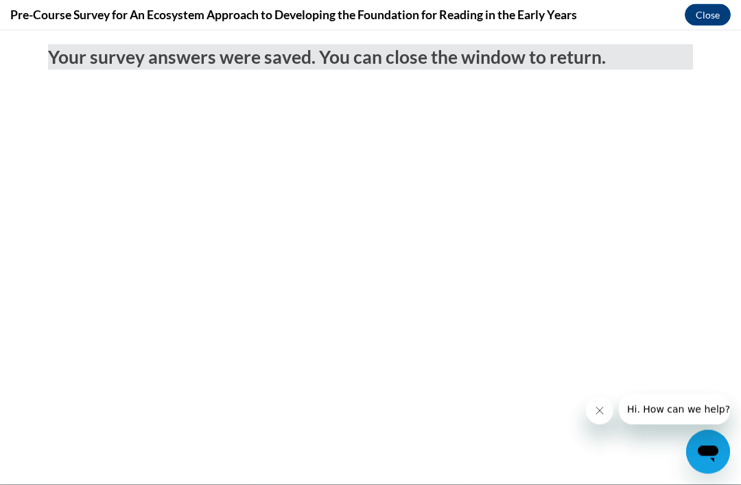
click at [709, 13] on button "Close" at bounding box center [708, 15] width 46 height 22
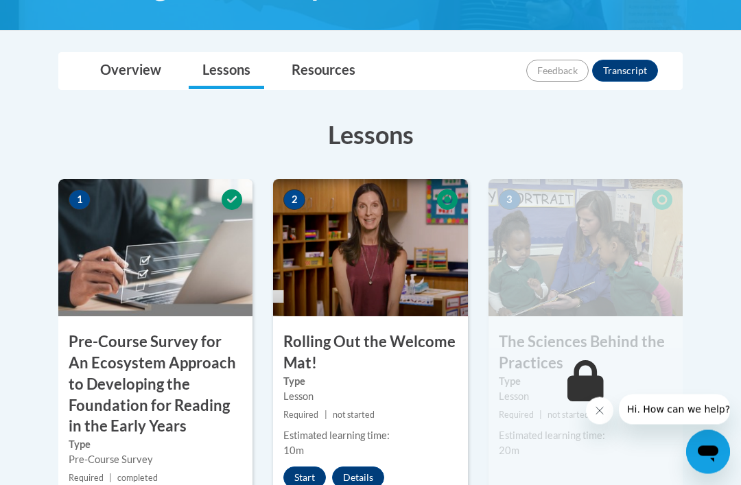
scroll to position [352, 0]
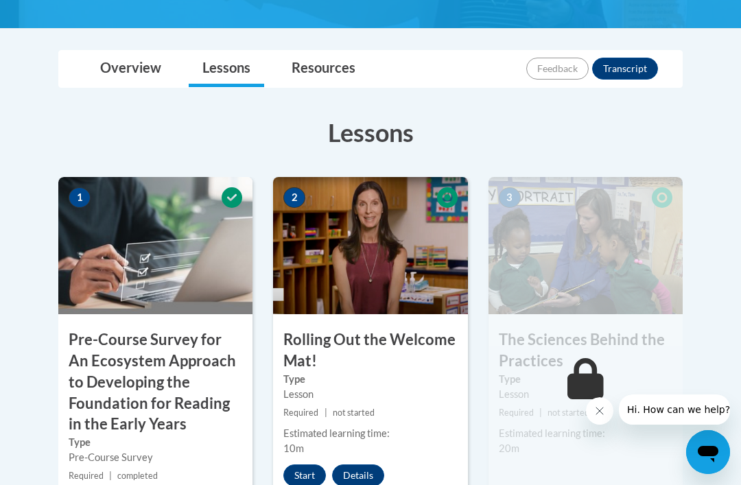
click at [298, 467] on button "Start" at bounding box center [304, 476] width 43 height 22
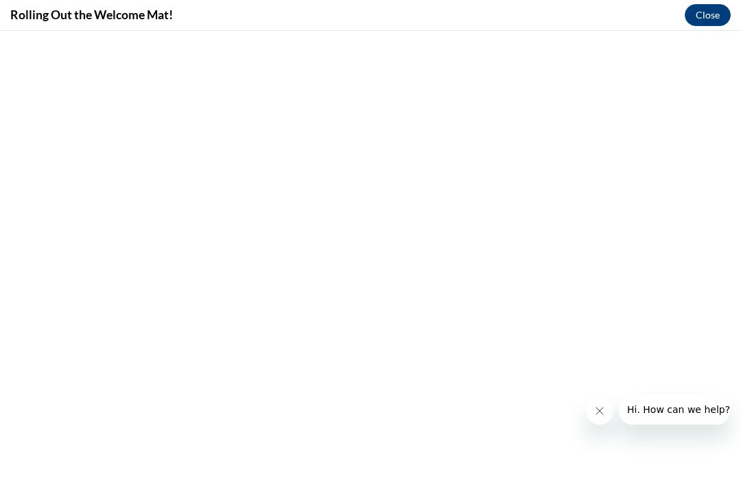
click at [705, 14] on button "Close" at bounding box center [708, 15] width 46 height 22
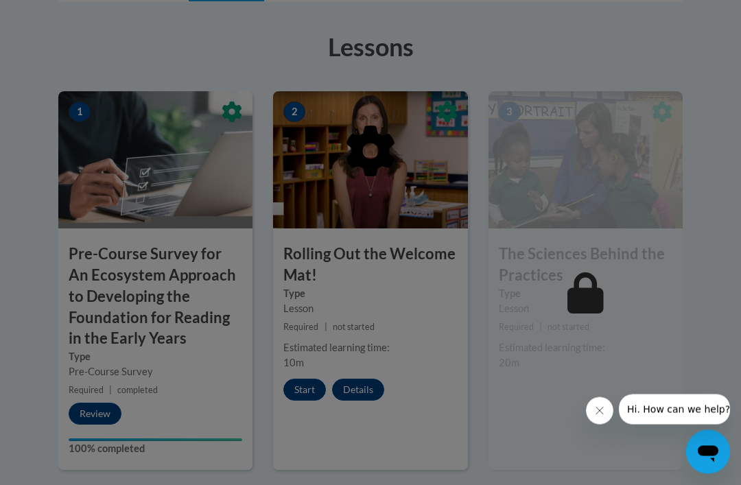
scroll to position [438, 0]
click at [307, 389] on div at bounding box center [370, 242] width 741 height 485
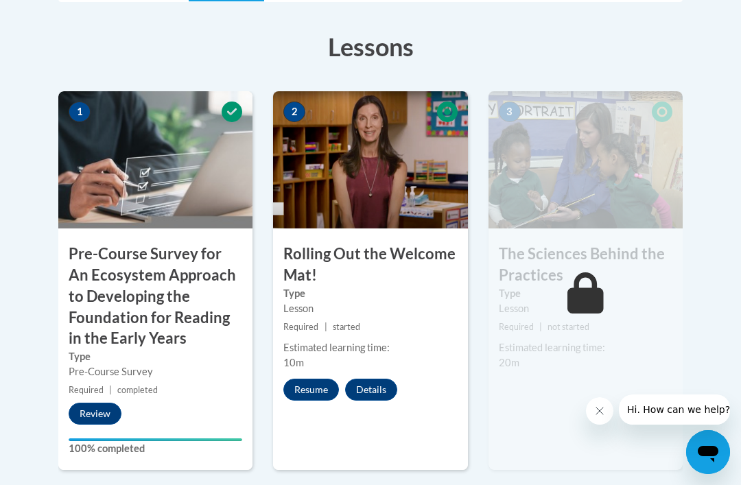
click at [311, 389] on button "Resume" at bounding box center [311, 390] width 56 height 22
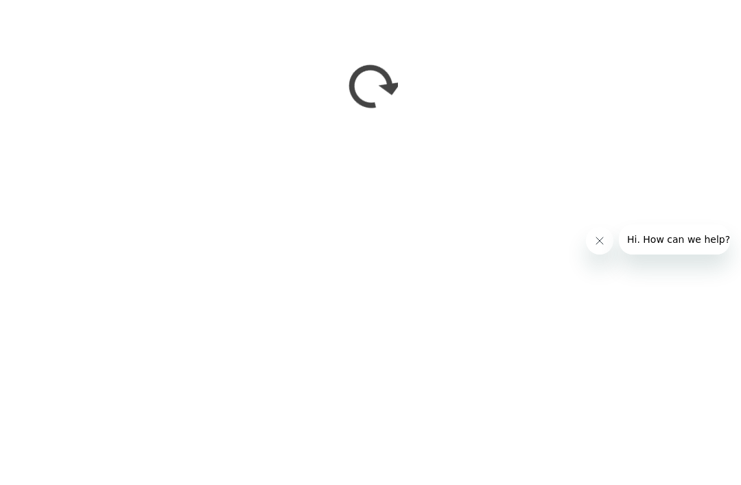
scroll to position [608, 0]
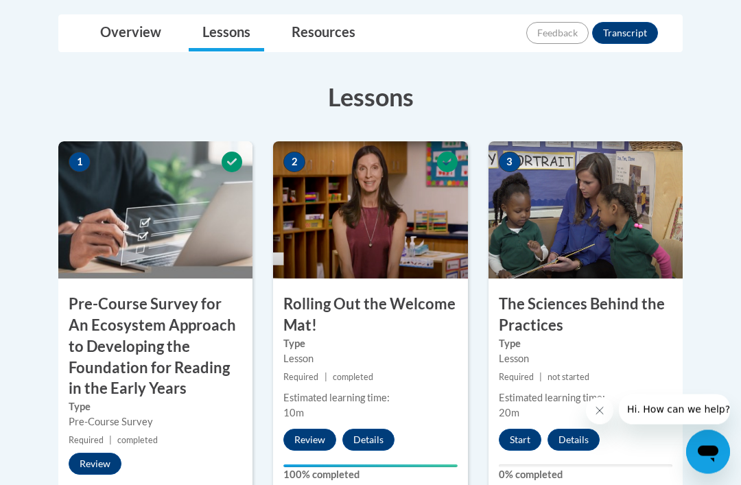
scroll to position [389, 0]
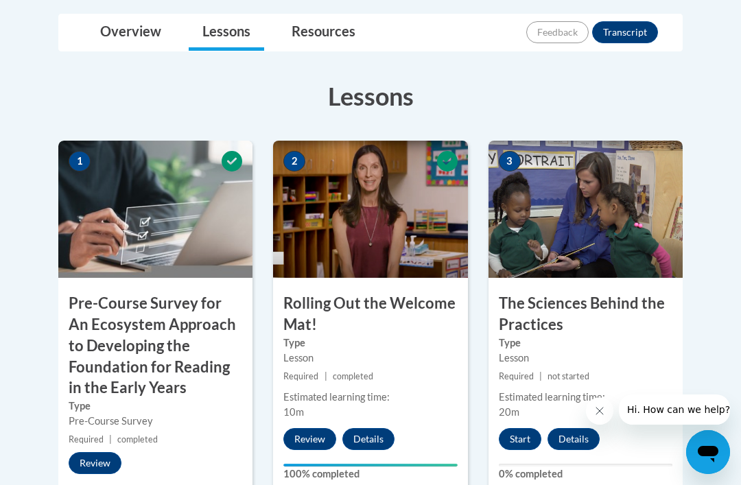
click at [520, 432] on button "Start" at bounding box center [520, 439] width 43 height 22
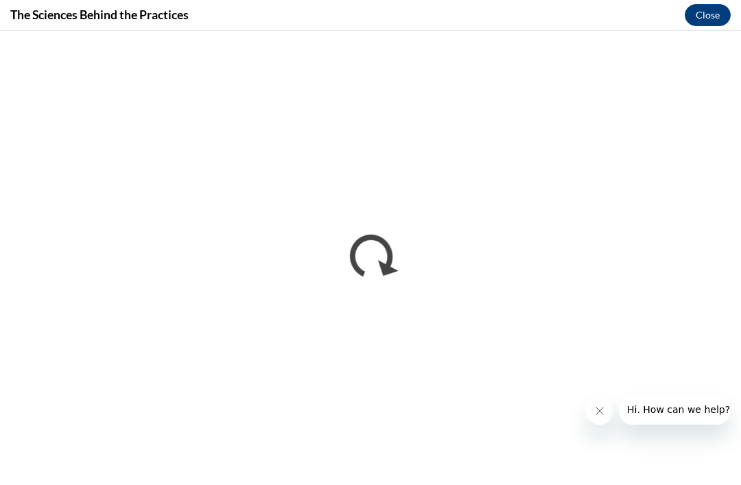
scroll to position [0, 0]
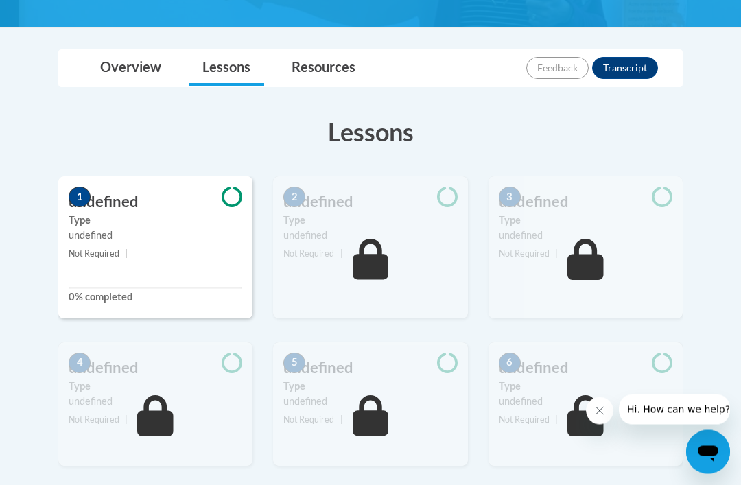
scroll to position [353, 0]
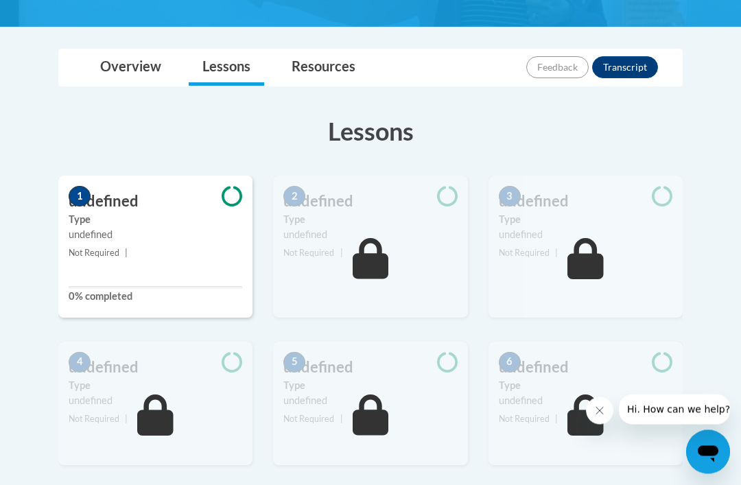
click at [180, 230] on div "undefined" at bounding box center [156, 235] width 174 height 15
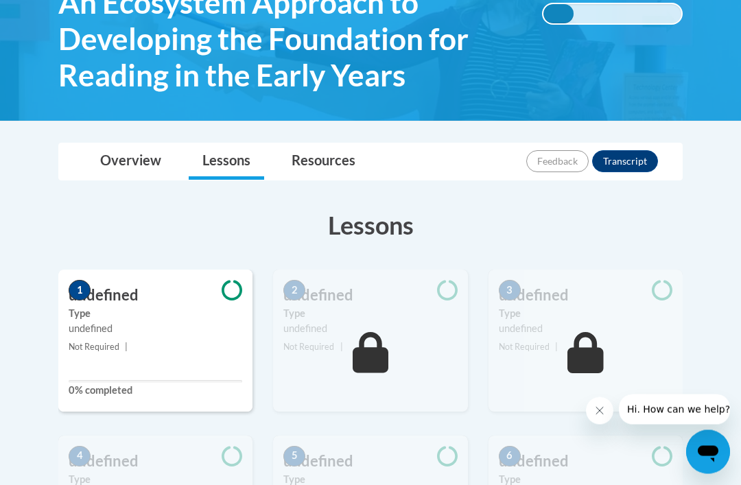
scroll to position [258, 0]
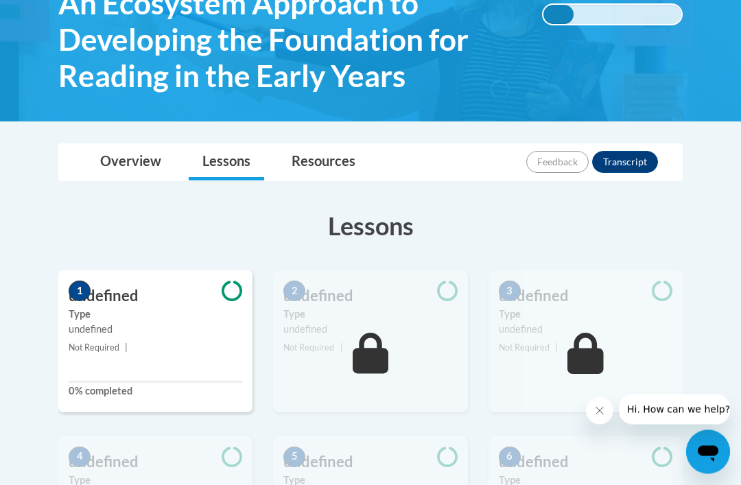
click at [117, 308] on label "Type" at bounding box center [156, 315] width 174 height 15
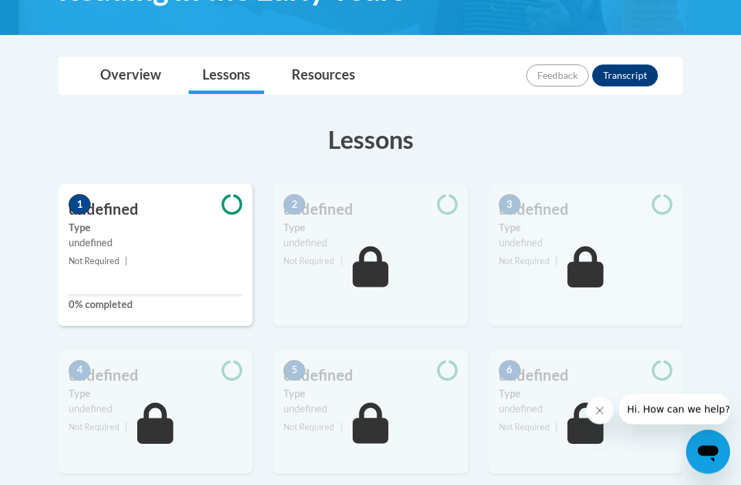
click at [136, 80] on link "Overview" at bounding box center [130, 76] width 89 height 36
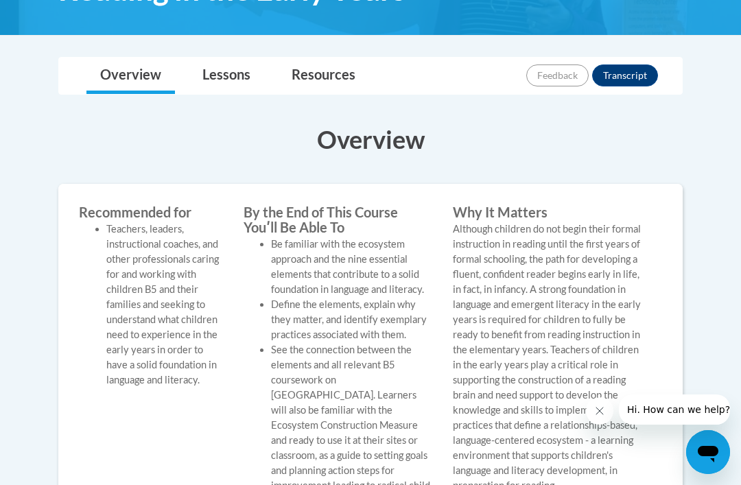
click at [219, 69] on link "Lessons" at bounding box center [227, 76] width 76 height 36
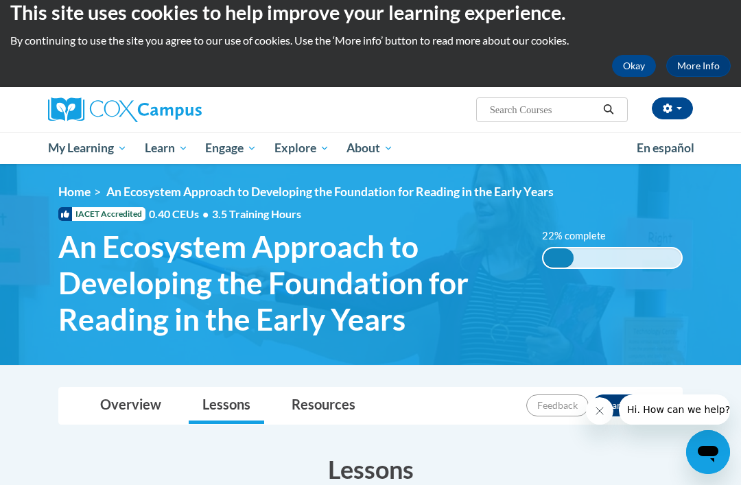
scroll to position [0, 0]
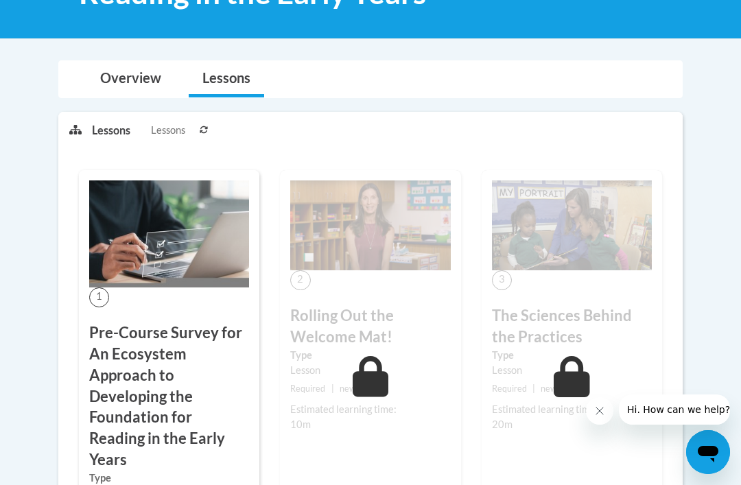
scroll to position [321, 0]
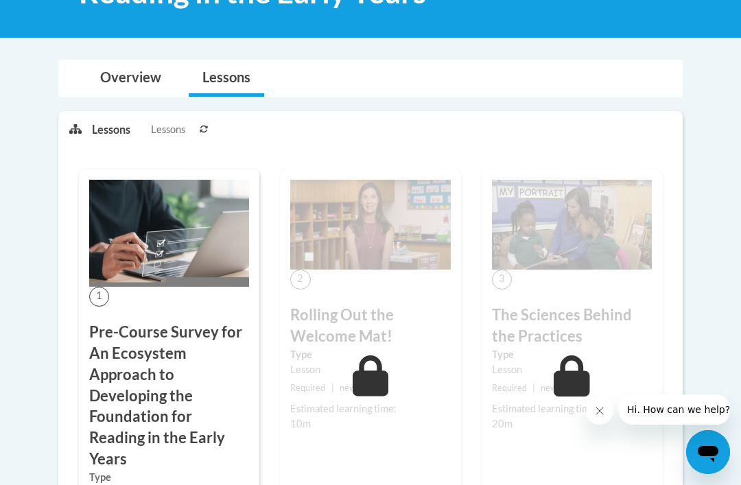
click at [182, 322] on h3 "Pre-Course Survey for An Ecosystem Approach to Developing the Foundation for Re…" at bounding box center [169, 396] width 160 height 148
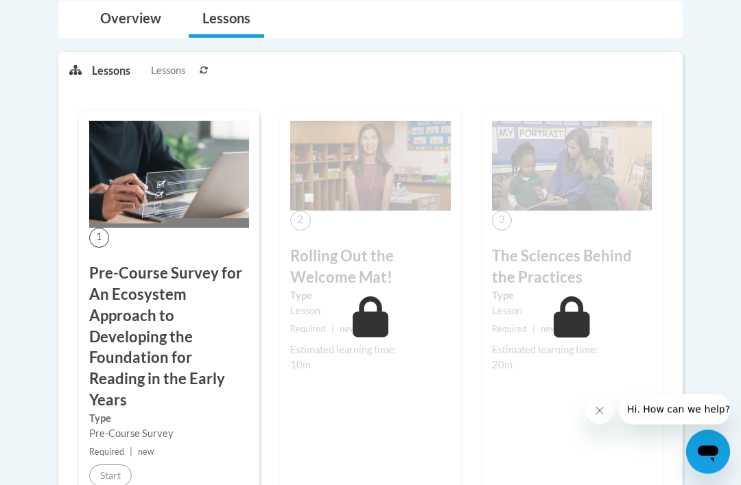
scroll to position [380, 0]
click at [391, 281] on h3 "Rolling Out the Welcome Mat!" at bounding box center [370, 267] width 160 height 43
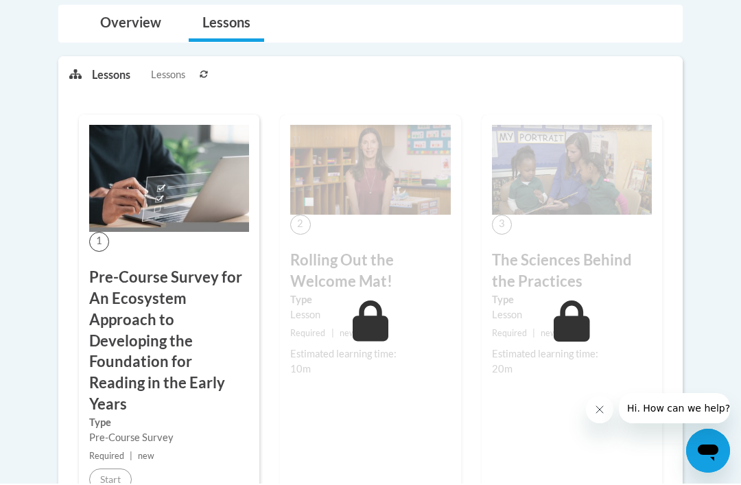
click at [212, 71] on button at bounding box center [204, 75] width 16 height 34
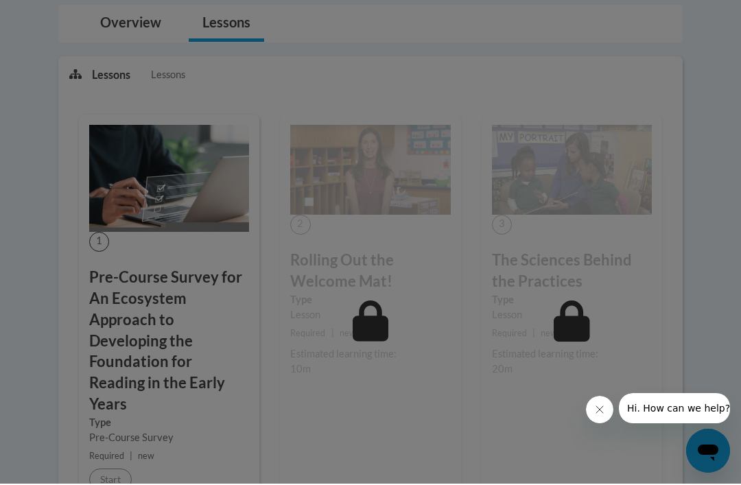
scroll to position [375, 0]
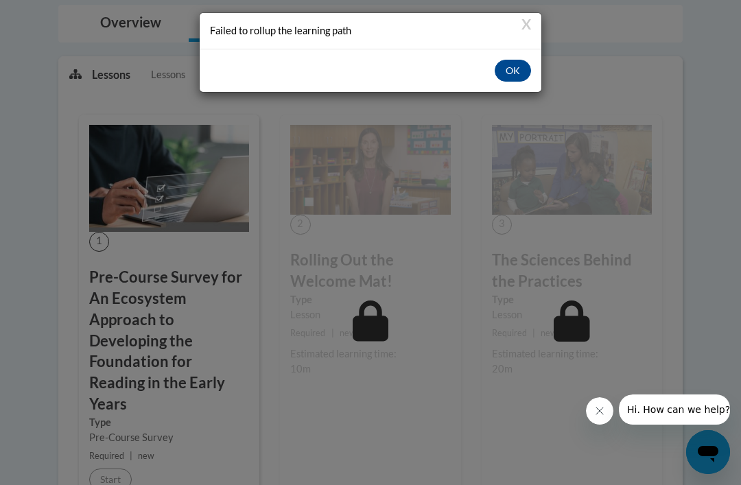
click at [507, 68] on button "OK" at bounding box center [513, 71] width 36 height 22
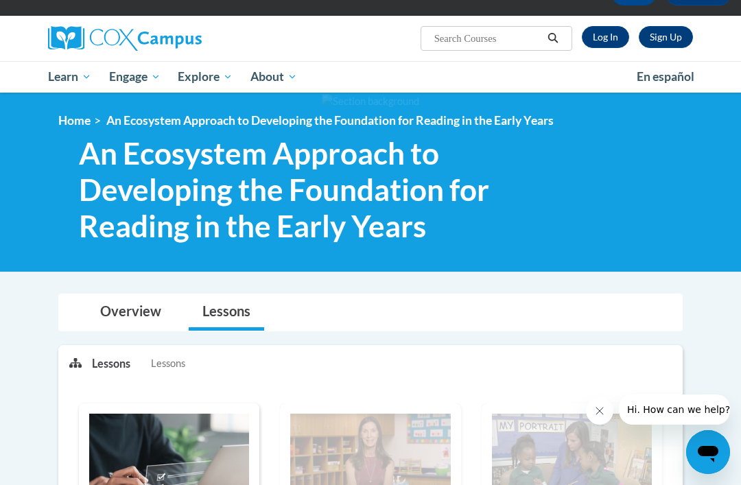
scroll to position [86, 0]
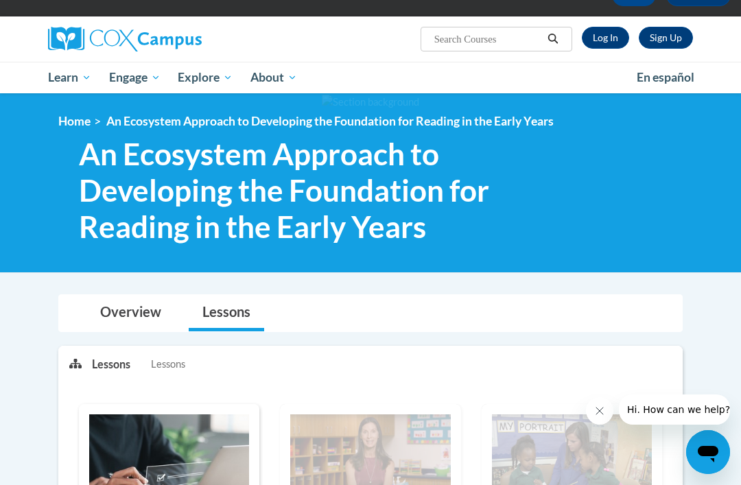
click at [610, 38] on link "Log In" at bounding box center [605, 38] width 47 height 22
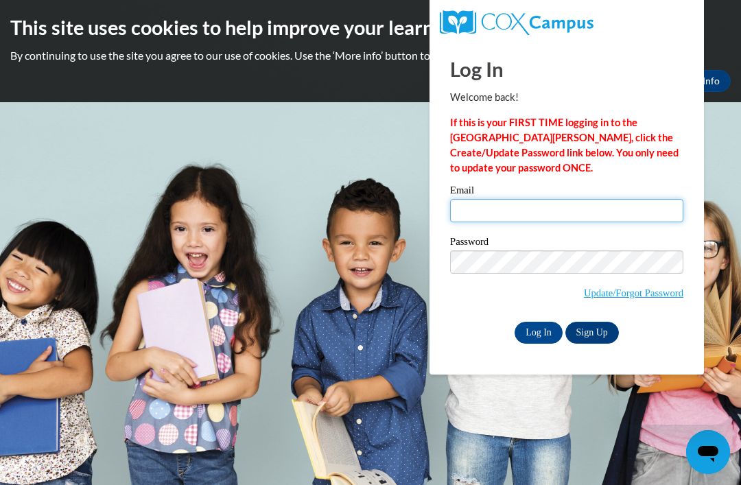
click at [537, 213] on input "Email" at bounding box center [566, 210] width 233 height 23
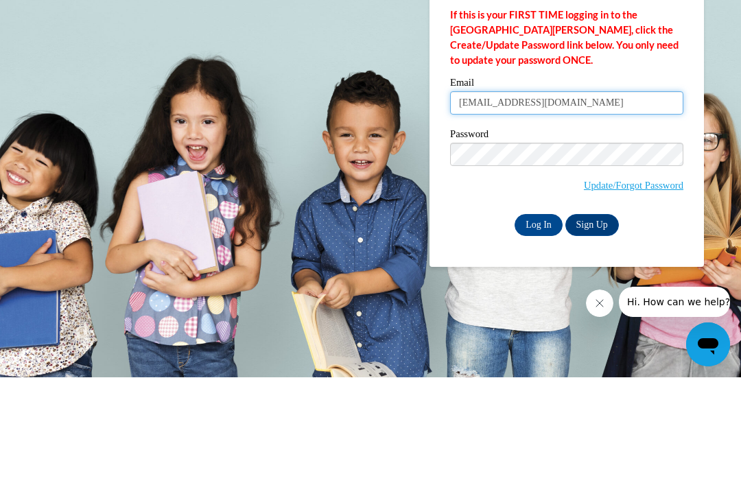
type input "[EMAIL_ADDRESS][DOMAIN_NAME]"
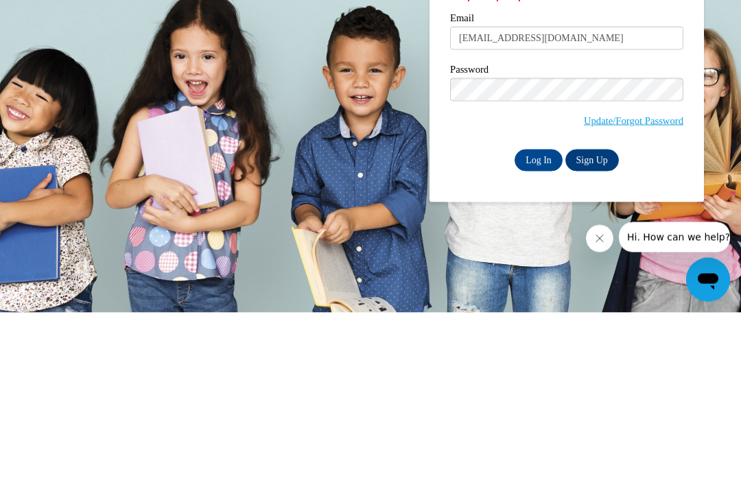
click at [539, 322] on input "Log In" at bounding box center [539, 333] width 48 height 22
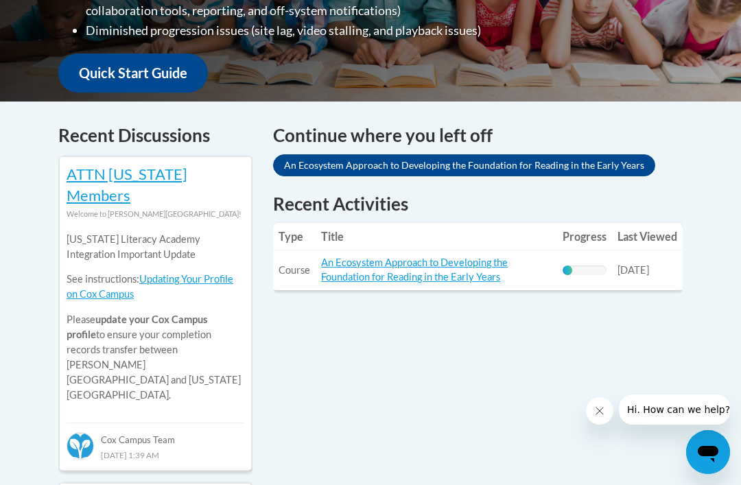
scroll to position [499, 0]
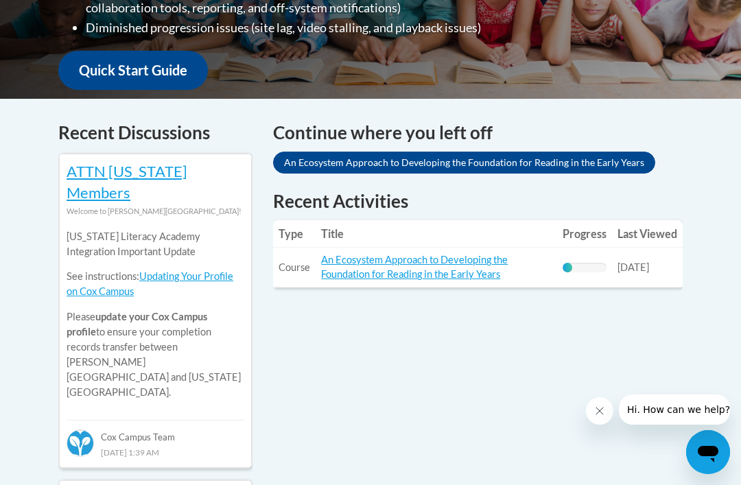
click at [524, 268] on td "Title: An Ecosystem Approach to Developing the Foundation for Reading in the Ea…" at bounding box center [437, 268] width 242 height 40
click at [466, 266] on link "An Ecosystem Approach to Developing the Foundation for Reading in the Early Yea…" at bounding box center [414, 267] width 187 height 26
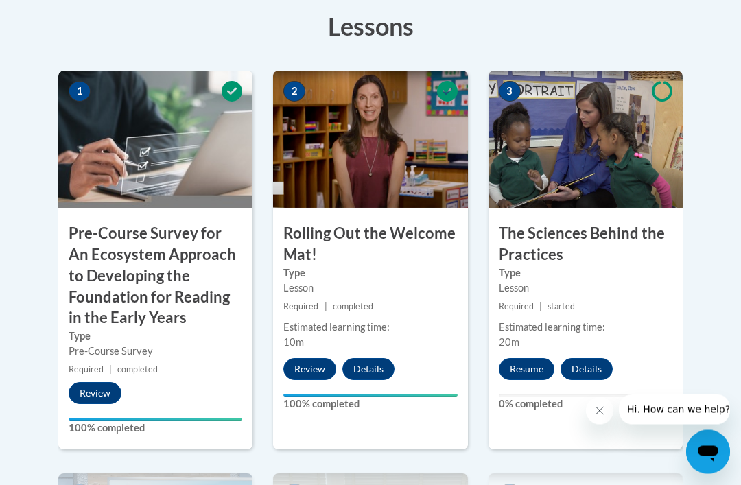
scroll to position [464, 0]
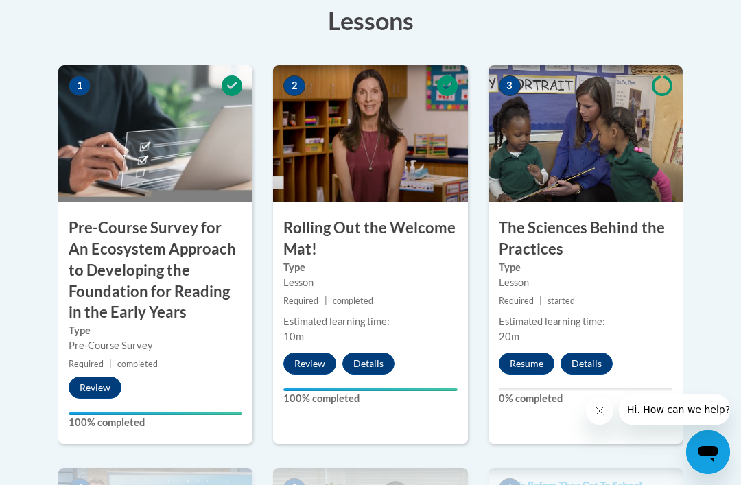
click at [516, 362] on button "Resume" at bounding box center [527, 364] width 56 height 22
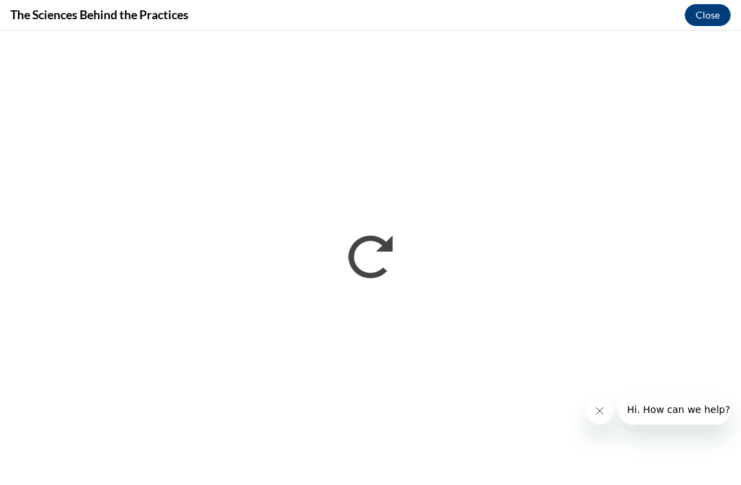
scroll to position [0, 0]
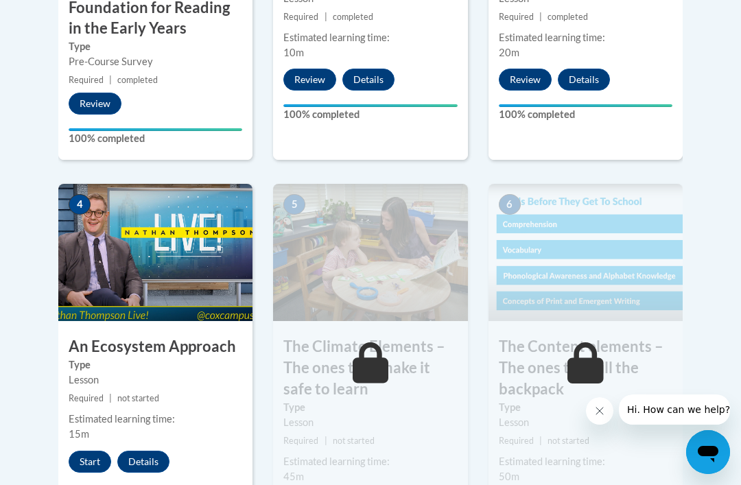
scroll to position [755, 0]
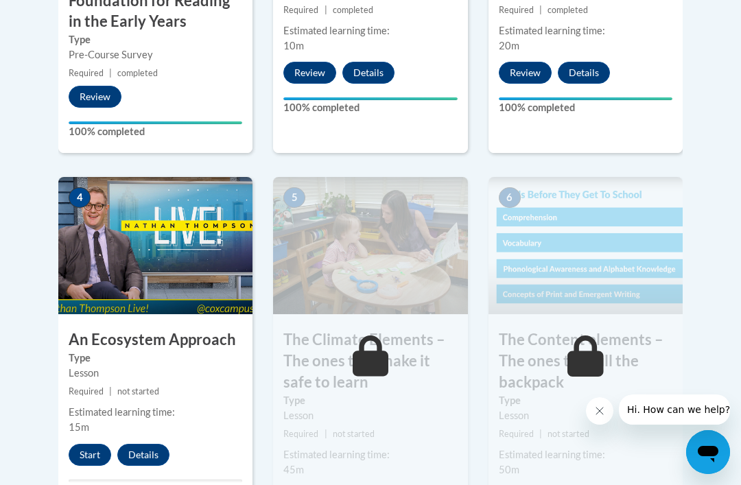
click at [97, 450] on button "Start" at bounding box center [90, 455] width 43 height 22
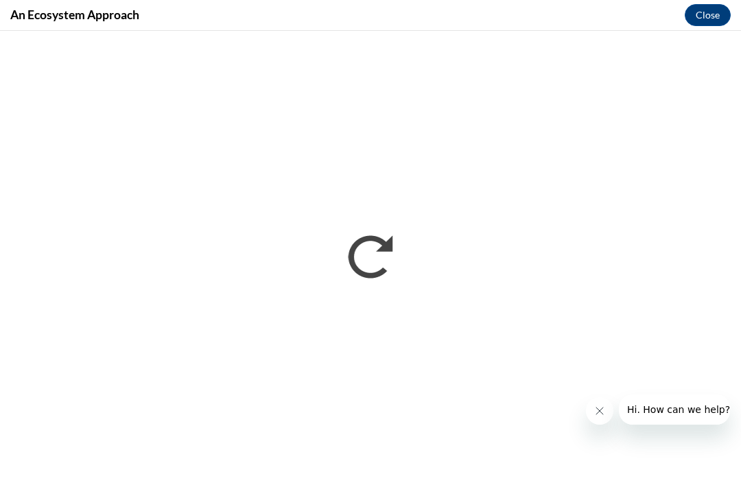
scroll to position [0, 0]
